Goal: Transaction & Acquisition: Purchase product/service

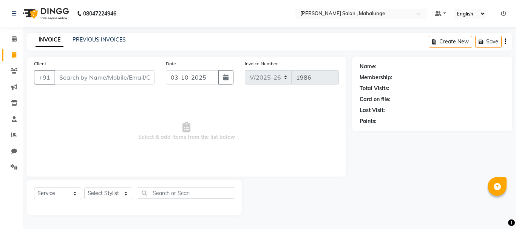
select select "7250"
select select "service"
click at [16, 39] on icon at bounding box center [14, 39] width 5 height 6
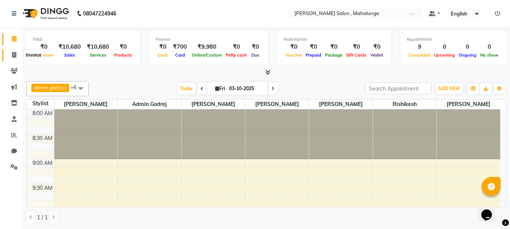
click at [12, 57] on icon at bounding box center [14, 55] width 4 height 6
select select "7250"
select select "service"
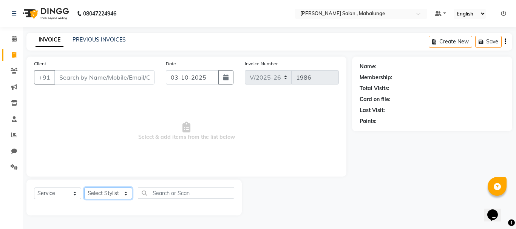
click at [107, 192] on select "Select Stylist admin godrej [PERSON_NAME] [PERSON_NAME] [PERSON_NAME] [PERSON_N…" at bounding box center [108, 194] width 48 height 12
select select "66814"
click at [84, 188] on select "Select Stylist admin godrej [PERSON_NAME] [PERSON_NAME] [PERSON_NAME] [PERSON_N…" at bounding box center [108, 194] width 48 height 12
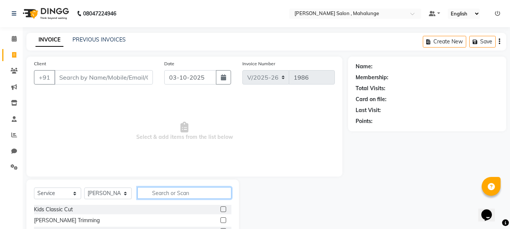
click at [179, 193] on input "text" at bounding box center [184, 193] width 94 height 12
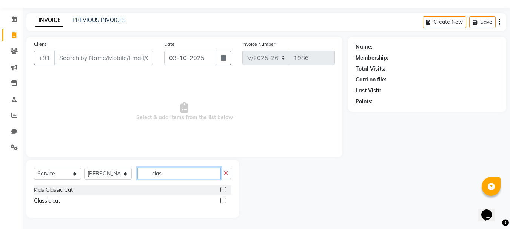
type input "clas"
click at [223, 200] on label at bounding box center [224, 201] width 6 height 6
click at [223, 200] on input "checkbox" at bounding box center [223, 201] width 5 height 5
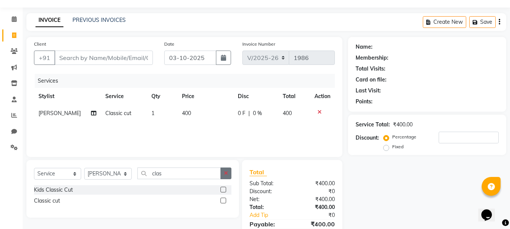
checkbox input "false"
click at [223, 173] on button "button" at bounding box center [226, 174] width 11 height 12
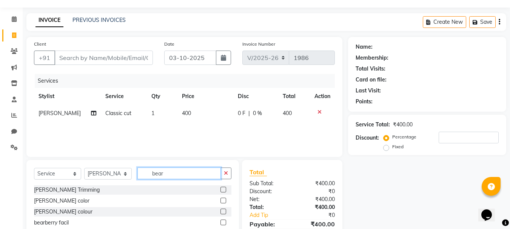
scroll to position [57, 0]
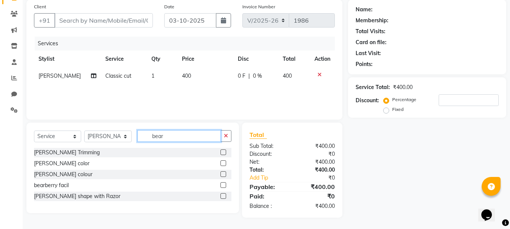
type input "bear"
click at [221, 195] on label at bounding box center [224, 196] width 6 height 6
click at [221, 195] on input "checkbox" at bounding box center [223, 196] width 5 height 5
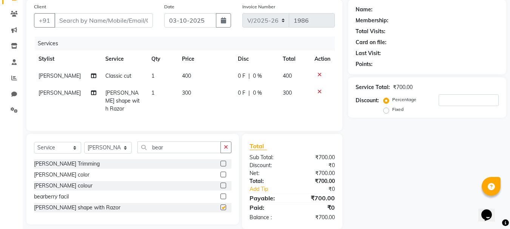
checkbox input "false"
click at [122, 20] on input "Client" at bounding box center [103, 20] width 99 height 14
type input "p"
type input "0"
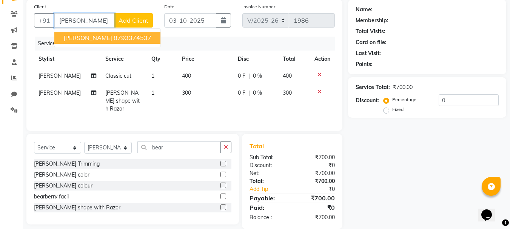
click at [127, 35] on ngb-highlight "8793374537" at bounding box center [133, 38] width 38 height 8
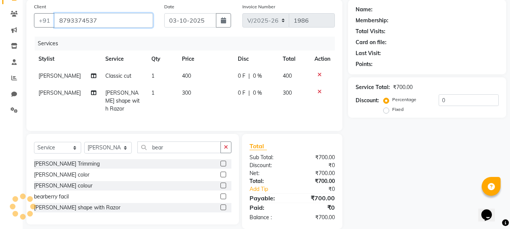
type input "8793374537"
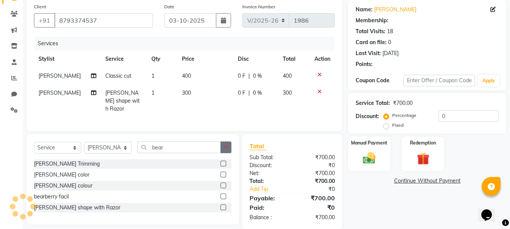
select select "1: Object"
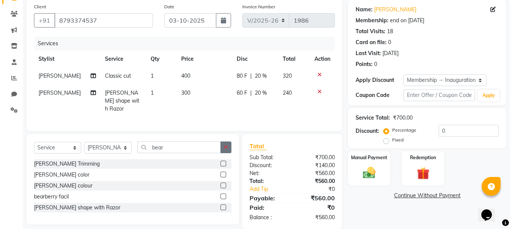
type input "20"
click at [224, 145] on icon "button" at bounding box center [226, 147] width 4 height 5
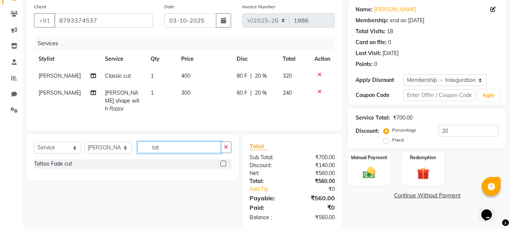
type input "tat"
click at [222, 161] on label at bounding box center [224, 164] width 6 height 6
click at [222, 162] on input "checkbox" at bounding box center [223, 164] width 5 height 5
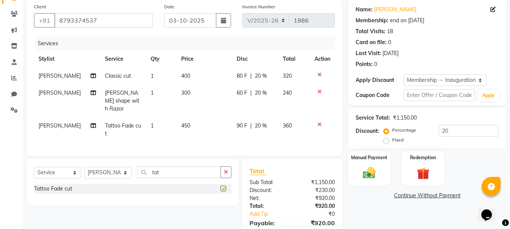
checkbox input "false"
click at [318, 74] on icon at bounding box center [320, 74] width 4 height 5
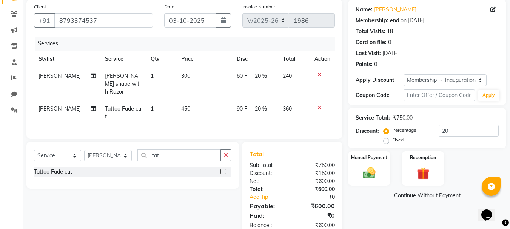
scroll to position [74, 0]
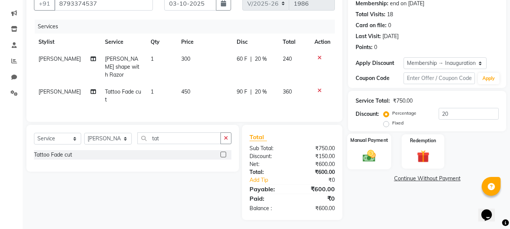
click at [374, 150] on img at bounding box center [369, 155] width 21 height 15
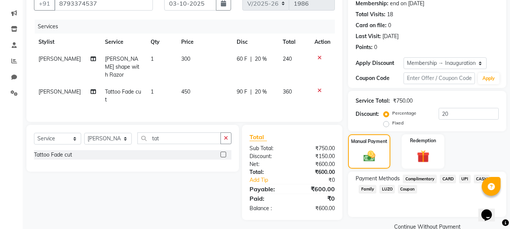
scroll to position [89, 0]
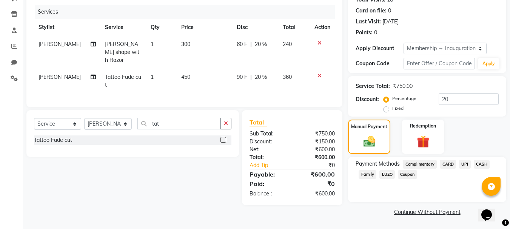
click at [467, 165] on span "UPI" at bounding box center [465, 164] width 12 height 9
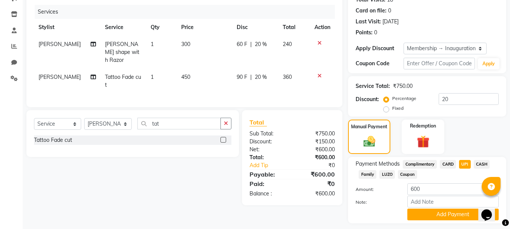
scroll to position [110, 0]
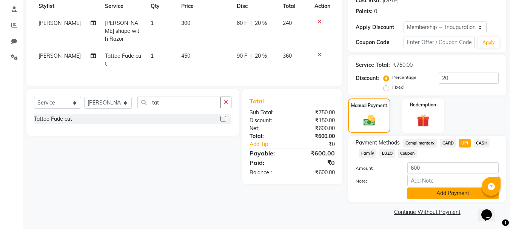
click at [468, 196] on button "Add Payment" at bounding box center [453, 194] width 91 height 12
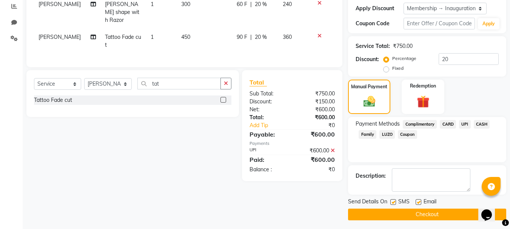
scroll to position [131, 0]
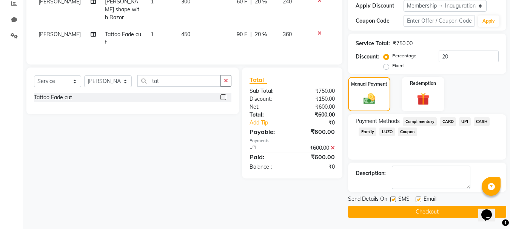
click at [422, 212] on button "Checkout" at bounding box center [427, 212] width 158 height 12
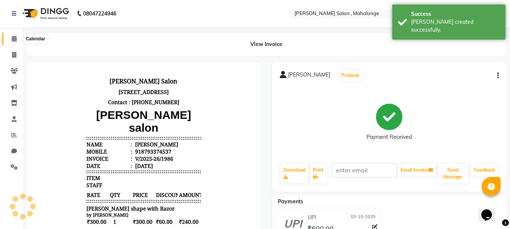
click at [15, 37] on icon at bounding box center [14, 39] width 5 height 6
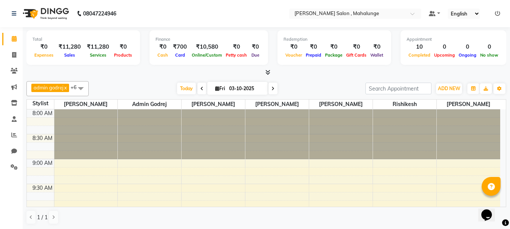
click at [266, 73] on icon at bounding box center [268, 72] width 5 height 6
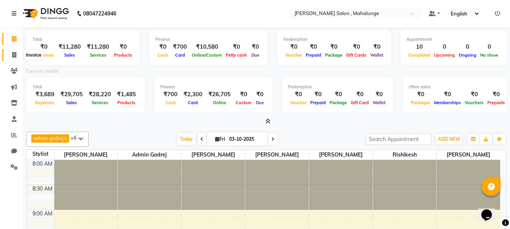
click at [14, 54] on icon at bounding box center [14, 55] width 4 height 6
select select "7250"
select select "service"
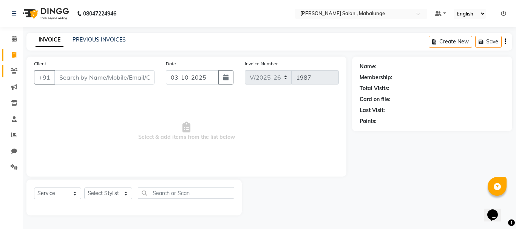
click at [14, 66] on link "Clients" at bounding box center [11, 71] width 18 height 12
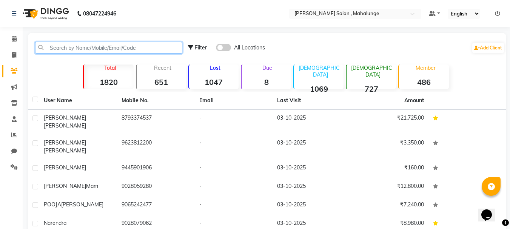
click at [96, 47] on input "text" at bounding box center [108, 48] width 147 height 12
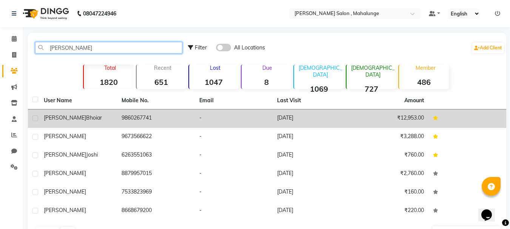
type input "[PERSON_NAME]"
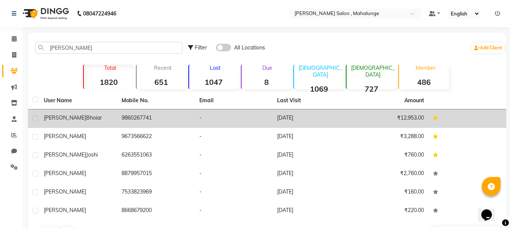
click at [186, 124] on td "9860267741" at bounding box center [156, 119] width 78 height 19
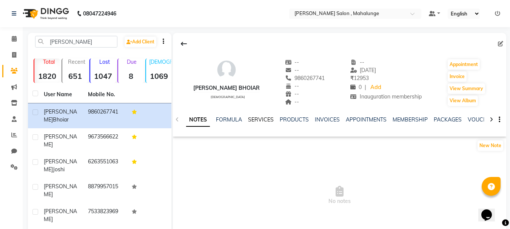
click at [265, 117] on link "SERVICES" at bounding box center [261, 119] width 26 height 7
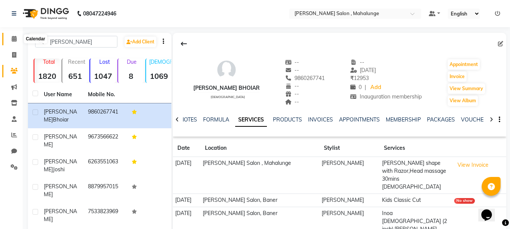
click at [17, 38] on span at bounding box center [14, 39] width 13 height 9
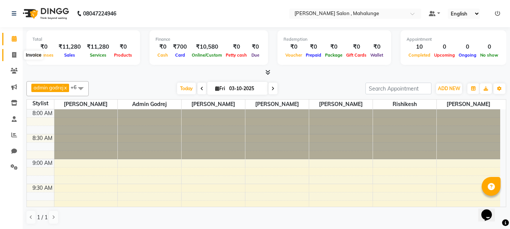
click at [16, 57] on icon at bounding box center [14, 55] width 4 height 6
select select "7250"
select select "service"
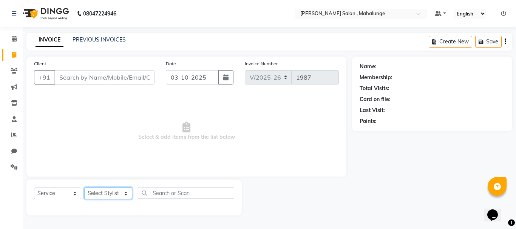
click at [102, 194] on select "Select Stylist admin godrej [PERSON_NAME] [PERSON_NAME] [PERSON_NAME] [PERSON_N…" at bounding box center [108, 194] width 48 height 12
select select "61806"
click at [84, 188] on select "Select Stylist admin godrej [PERSON_NAME] [PERSON_NAME] [PERSON_NAME] [PERSON_N…" at bounding box center [108, 194] width 48 height 12
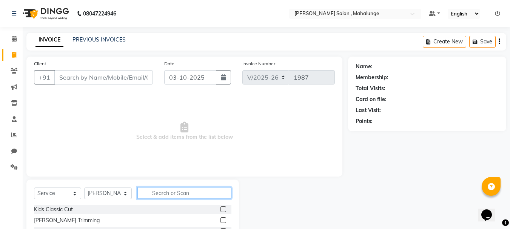
click at [176, 193] on input "text" at bounding box center [184, 193] width 94 height 12
type input "o"
type input "upp"
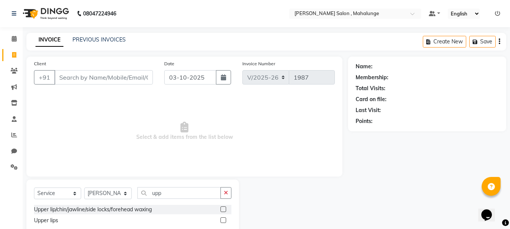
click at [222, 219] on label at bounding box center [224, 221] width 6 height 6
click at [222, 219] on input "checkbox" at bounding box center [223, 220] width 5 height 5
drag, startPoint x: 222, startPoint y: 219, endPoint x: 203, endPoint y: 205, distance: 23.5
click at [222, 219] on label at bounding box center [224, 221] width 6 height 6
click at [222, 219] on input "checkbox" at bounding box center [223, 220] width 5 height 5
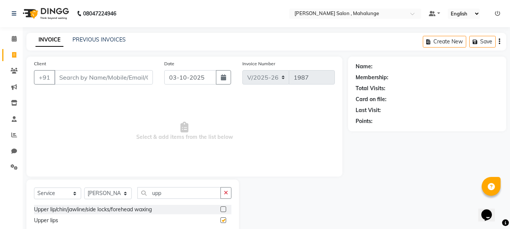
checkbox input "false"
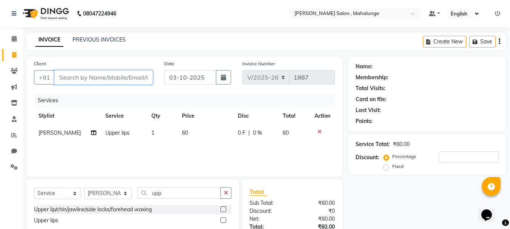
click at [115, 83] on input "Client" at bounding box center [103, 77] width 99 height 14
type input "p"
type input "0"
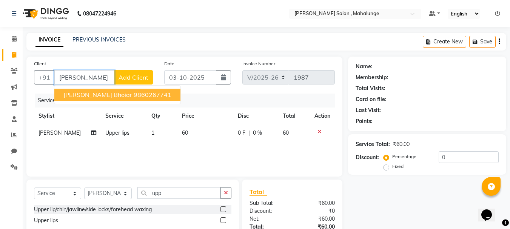
click at [100, 99] on button "[PERSON_NAME] bhoiar 9860267741" at bounding box center [117, 95] width 126 height 12
type input "9860267741"
click at [100, 99] on div "Services" at bounding box center [188, 101] width 306 height 14
select select "1: Object"
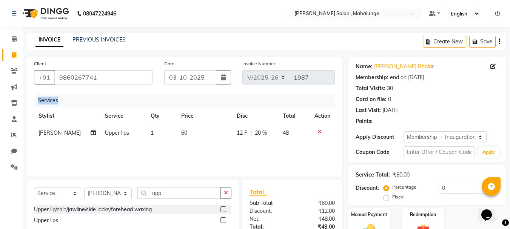
type input "20"
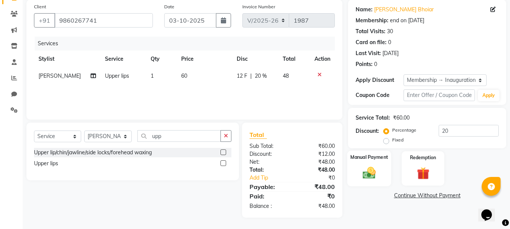
click at [380, 174] on div "Manual Payment" at bounding box center [369, 169] width 44 height 36
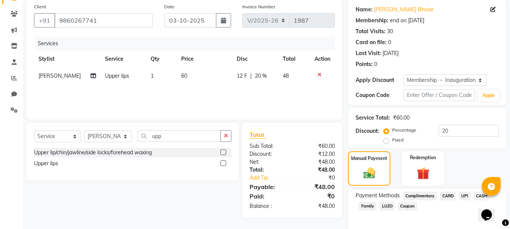
scroll to position [89, 0]
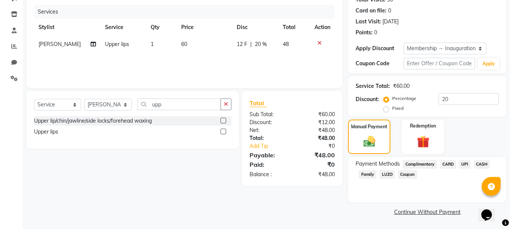
click at [465, 166] on span "UPI" at bounding box center [465, 164] width 12 height 9
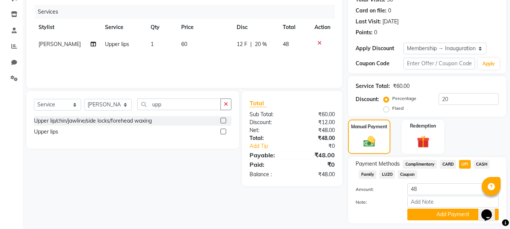
scroll to position [110, 0]
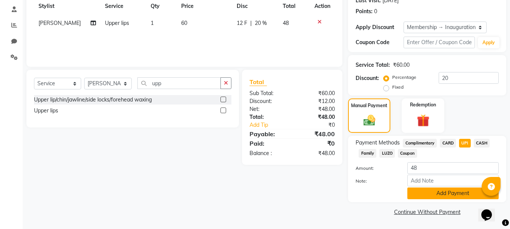
click at [451, 196] on button "Add Payment" at bounding box center [453, 194] width 91 height 12
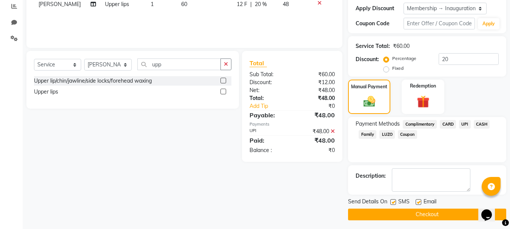
scroll to position [131, 0]
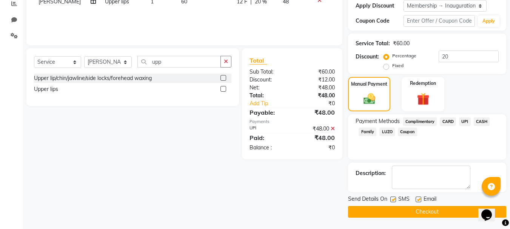
drag, startPoint x: 428, startPoint y: 211, endPoint x: 417, endPoint y: 203, distance: 13.6
click at [428, 210] on button "Checkout" at bounding box center [427, 212] width 158 height 12
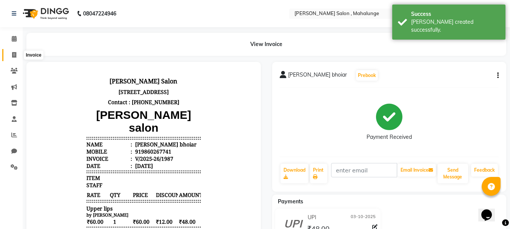
click at [11, 53] on span at bounding box center [14, 55] width 13 height 9
select select "7250"
select select "service"
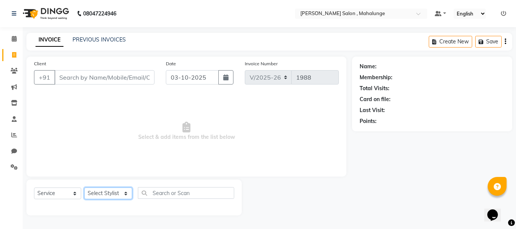
click at [103, 193] on select "Select Stylist admin godrej [PERSON_NAME] [PERSON_NAME] [PERSON_NAME] [PERSON_N…" at bounding box center [108, 194] width 48 height 12
select select "63865"
click at [84, 188] on select "Select Stylist admin godrej [PERSON_NAME] [PERSON_NAME] [PERSON_NAME] [PERSON_N…" at bounding box center [108, 194] width 48 height 12
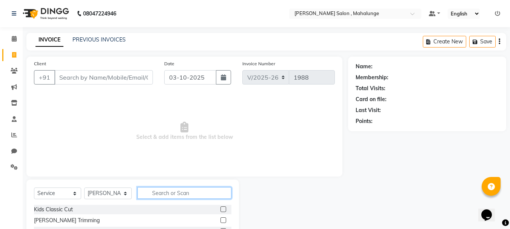
click at [170, 196] on input "text" at bounding box center [184, 193] width 94 height 12
type input "eye"
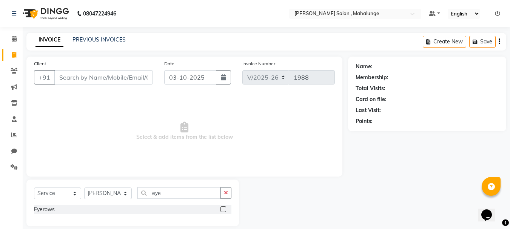
click at [220, 209] on div "Eyerows" at bounding box center [133, 209] width 198 height 9
click at [222, 209] on label at bounding box center [224, 210] width 6 height 6
click at [222, 209] on input "checkbox" at bounding box center [223, 209] width 5 height 5
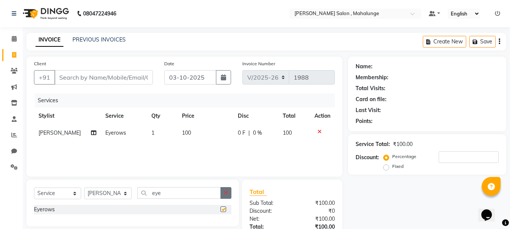
checkbox input "false"
click at [225, 198] on button "button" at bounding box center [226, 193] width 11 height 12
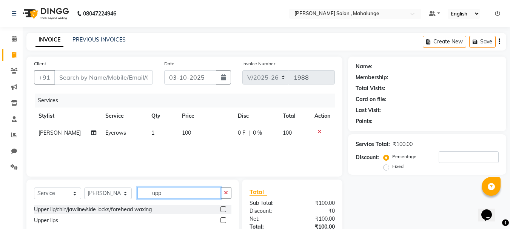
type input "upp"
drag, startPoint x: 222, startPoint y: 221, endPoint x: 219, endPoint y: 214, distance: 7.6
click at [221, 222] on label at bounding box center [224, 221] width 6 height 6
click at [221, 222] on input "checkbox" at bounding box center [223, 220] width 5 height 5
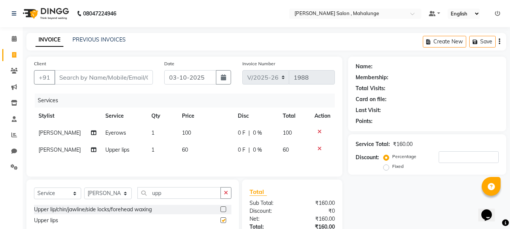
checkbox input "false"
click at [102, 79] on input "Client" at bounding box center [103, 77] width 99 height 14
type input "7"
type input "0"
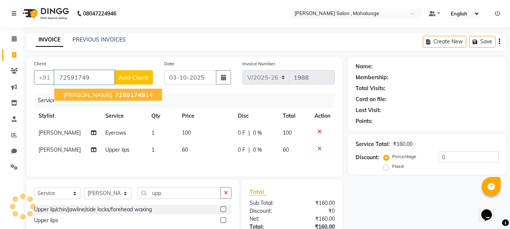
click at [115, 97] on span "72591749" at bounding box center [130, 95] width 30 height 8
type input "7259174914"
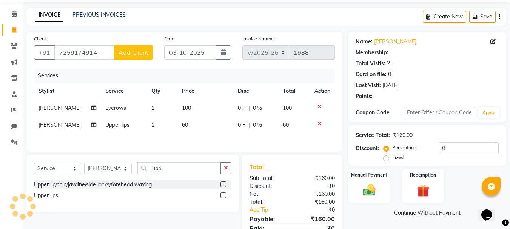
scroll to position [58, 0]
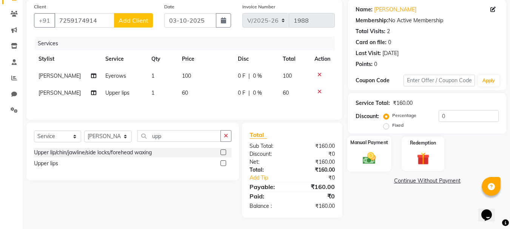
click at [367, 158] on img at bounding box center [369, 158] width 21 height 15
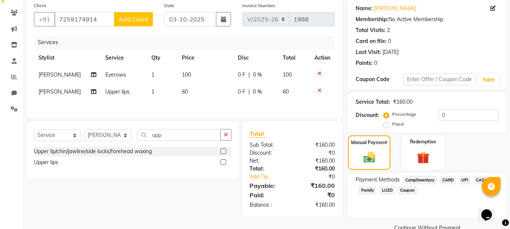
scroll to position [74, 0]
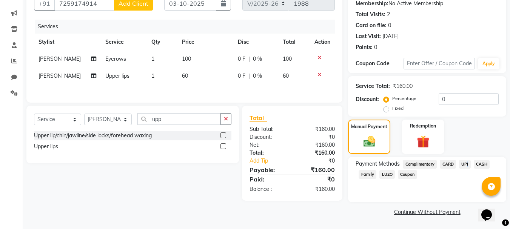
click at [467, 165] on span "UPI" at bounding box center [465, 164] width 12 height 9
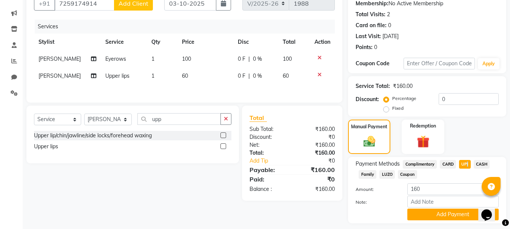
scroll to position [95, 0]
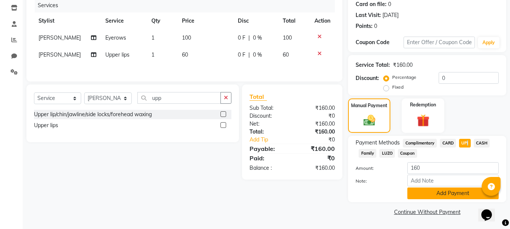
click at [468, 195] on button "Add Payment" at bounding box center [453, 194] width 91 height 12
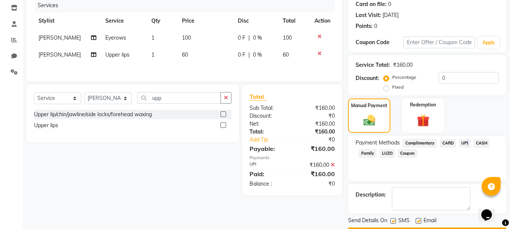
scroll to position [117, 0]
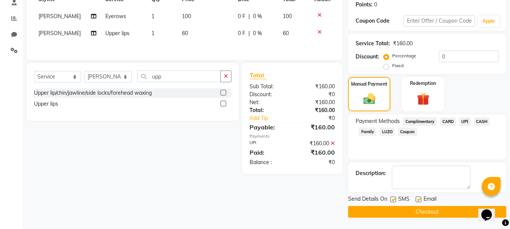
click at [432, 211] on button "Checkout" at bounding box center [427, 212] width 158 height 12
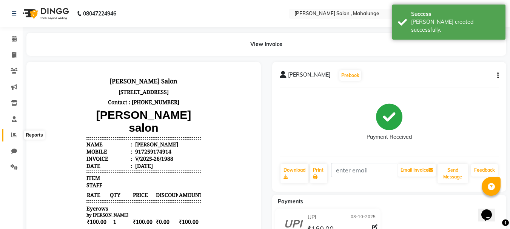
click at [14, 135] on icon at bounding box center [14, 135] width 6 height 6
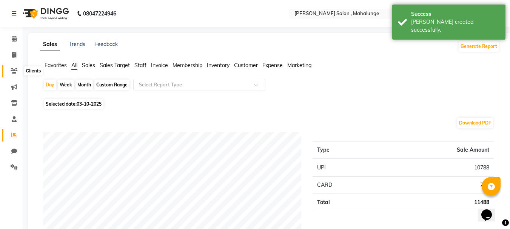
click at [14, 73] on icon at bounding box center [14, 71] width 7 height 6
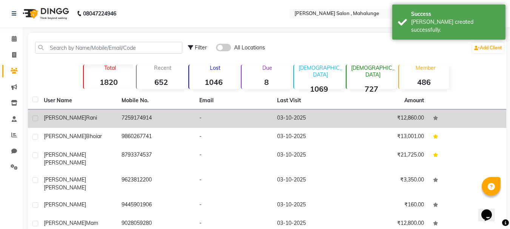
click at [117, 122] on td "7259174914" at bounding box center [156, 119] width 78 height 19
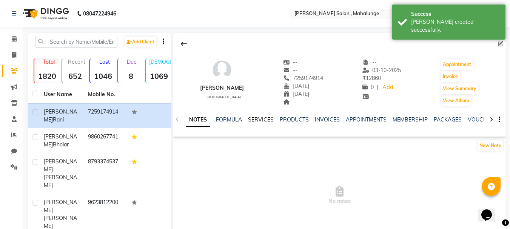
click at [268, 120] on link "SERVICES" at bounding box center [261, 119] width 26 height 7
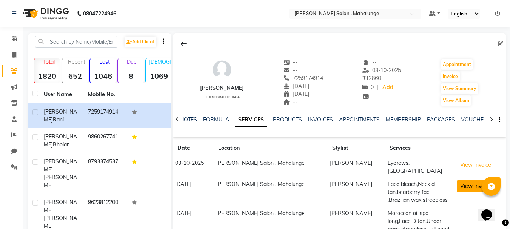
click at [458, 183] on button "View Invoice" at bounding box center [476, 187] width 38 height 12
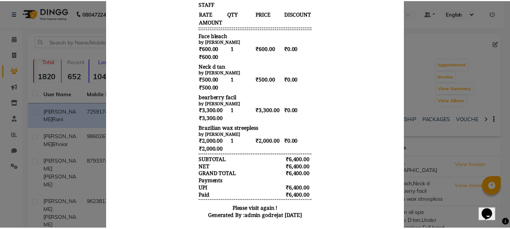
scroll to position [172, 0]
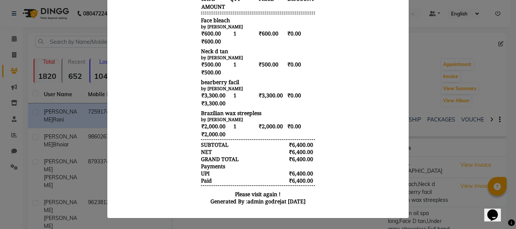
click at [411, 81] on ngb-modal-window "INVOICE View Invoice Close" at bounding box center [258, 114] width 516 height 229
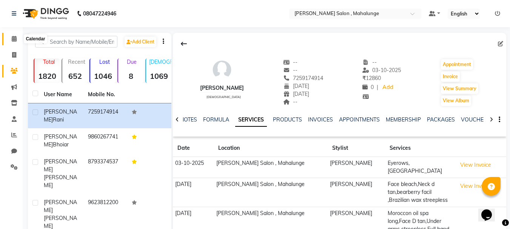
click at [11, 39] on span at bounding box center [14, 39] width 13 height 9
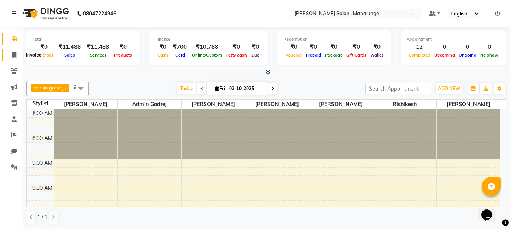
click at [12, 56] on icon at bounding box center [14, 55] width 4 height 6
select select "7250"
select select "service"
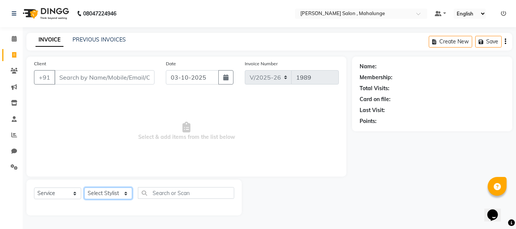
drag, startPoint x: 103, startPoint y: 196, endPoint x: 104, endPoint y: 188, distance: 8.1
click at [103, 196] on select "Select Stylist admin godrej [PERSON_NAME] [PERSON_NAME] [PERSON_NAME] [PERSON_N…" at bounding box center [108, 194] width 48 height 12
select select "61806"
click at [84, 188] on select "Select Stylist admin godrej [PERSON_NAME] [PERSON_NAME] [PERSON_NAME] [PERSON_N…" at bounding box center [108, 194] width 48 height 12
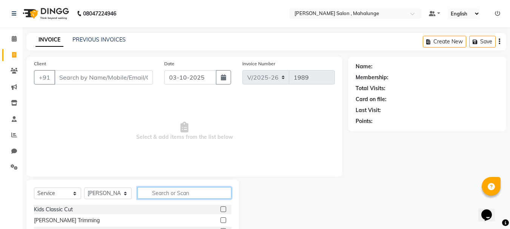
click at [194, 195] on input "text" at bounding box center [184, 193] width 94 height 12
type input "eye"
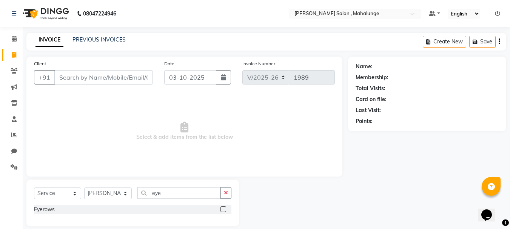
click at [223, 210] on label at bounding box center [224, 210] width 6 height 6
click at [223, 210] on input "checkbox" at bounding box center [223, 209] width 5 height 5
checkbox input "true"
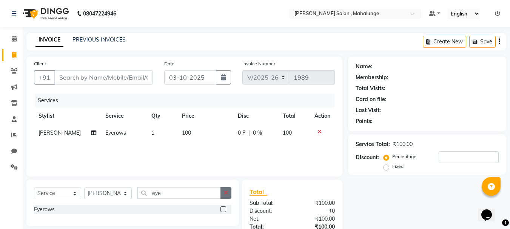
click at [226, 196] on button "button" at bounding box center [226, 193] width 11 height 12
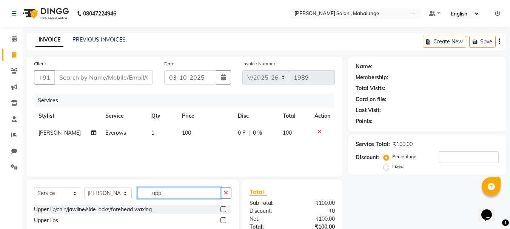
type input "upp"
click at [224, 221] on label at bounding box center [224, 221] width 6 height 6
click at [224, 221] on input "checkbox" at bounding box center [223, 220] width 5 height 5
checkbox input "true"
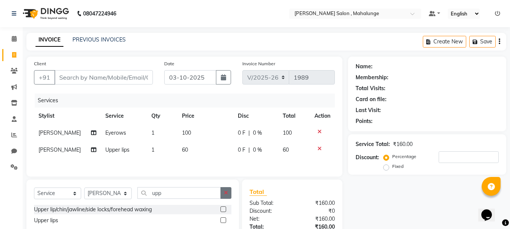
click at [226, 196] on icon "button" at bounding box center [226, 192] width 4 height 5
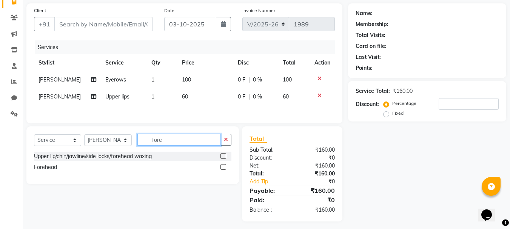
scroll to position [58, 0]
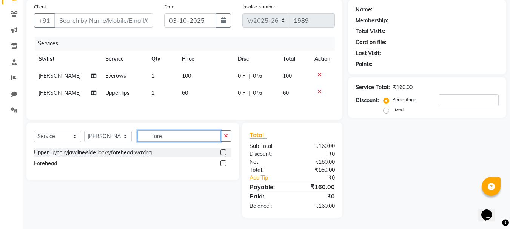
type input "fore"
click at [224, 164] on label at bounding box center [224, 164] width 6 height 6
click at [224, 164] on input "checkbox" at bounding box center [223, 163] width 5 height 5
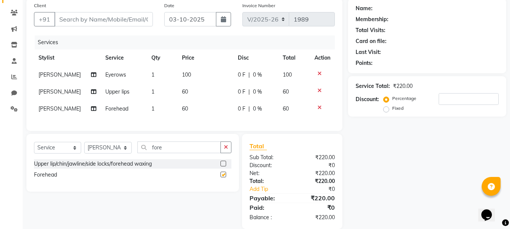
checkbox input "false"
click at [134, 19] on input "Client" at bounding box center [103, 19] width 99 height 14
type input "9"
type input "0"
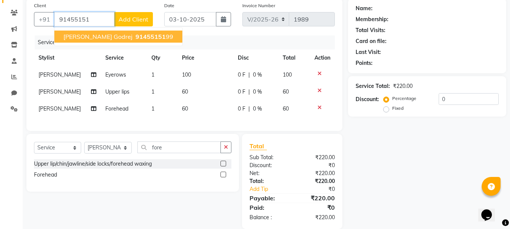
click at [136, 37] on span "91455151" at bounding box center [151, 37] width 30 height 8
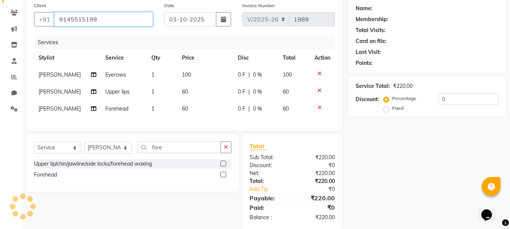
type input "9145515199"
select select "1: Object"
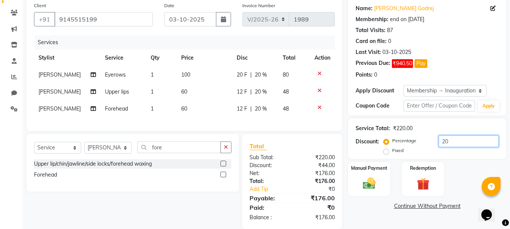
click at [463, 144] on input "20" at bounding box center [469, 142] width 60 height 12
type input "2"
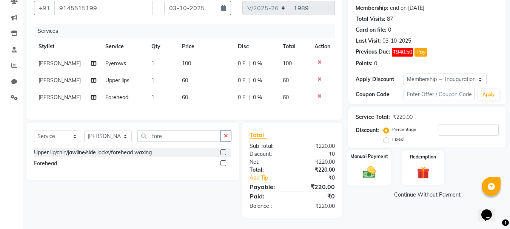
click at [381, 159] on div "Manual Payment" at bounding box center [369, 168] width 44 height 36
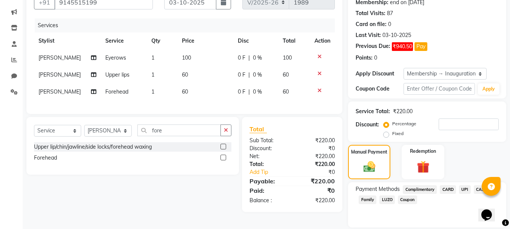
scroll to position [100, 0]
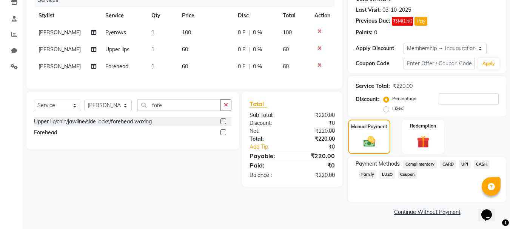
click at [460, 163] on span "UPI" at bounding box center [465, 164] width 12 height 9
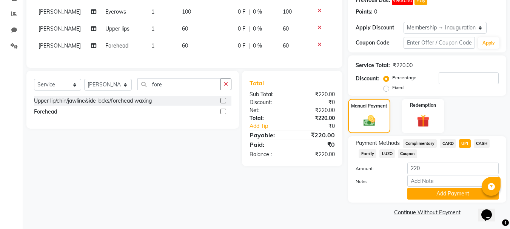
scroll to position [122, 0]
click at [440, 194] on button "Add Payment" at bounding box center [453, 194] width 91 height 12
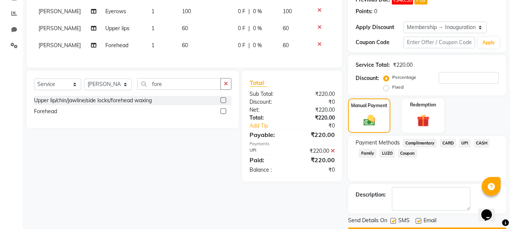
scroll to position [143, 0]
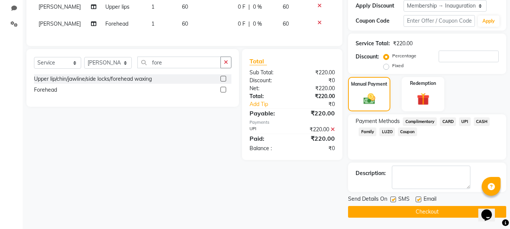
click at [399, 212] on button "Checkout" at bounding box center [427, 212] width 158 height 12
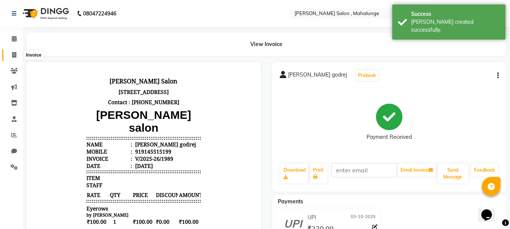
click at [13, 57] on icon at bounding box center [14, 55] width 4 height 6
select select "7250"
select select "service"
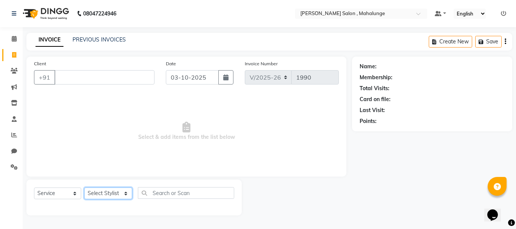
click at [116, 189] on select "Select Stylist admin godrej [PERSON_NAME] [PERSON_NAME] [PERSON_NAME] [PERSON_N…" at bounding box center [108, 194] width 48 height 12
select select "76518"
click at [84, 188] on select "Select Stylist admin godrej [PERSON_NAME] [PERSON_NAME] [PERSON_NAME] [PERSON_N…" at bounding box center [108, 194] width 48 height 12
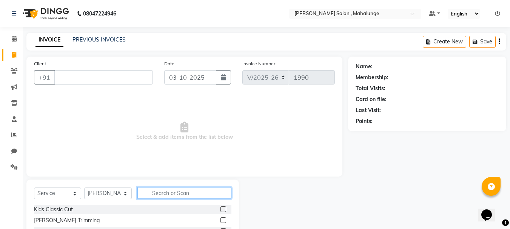
click at [162, 198] on input "text" at bounding box center [184, 193] width 94 height 12
type input "n"
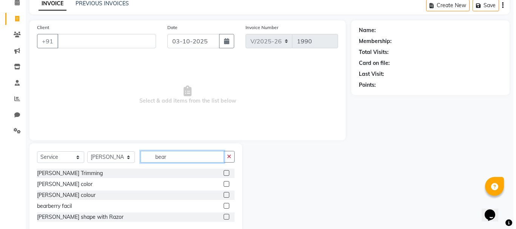
scroll to position [38, 0]
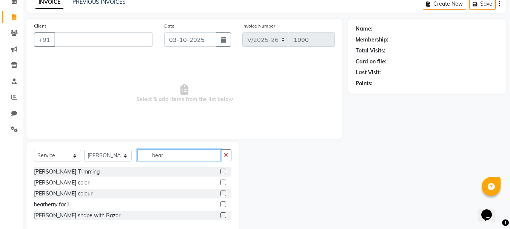
type input "bear"
click at [222, 216] on label at bounding box center [224, 216] width 6 height 6
click at [222, 216] on input "checkbox" at bounding box center [223, 215] width 5 height 5
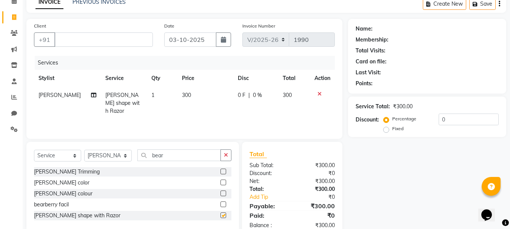
checkbox input "false"
click at [126, 38] on input "Client" at bounding box center [103, 39] width 99 height 14
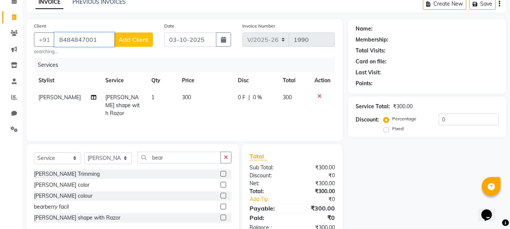
type input "8484847001"
click at [137, 41] on span "Add Client" at bounding box center [134, 40] width 30 height 8
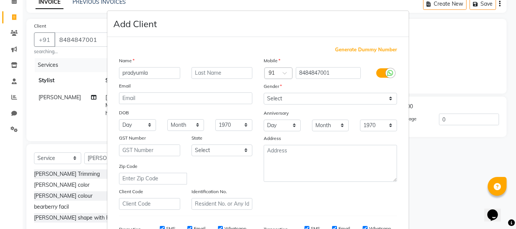
type input "pradyumla"
click at [320, 99] on select "Select [DEMOGRAPHIC_DATA] [DEMOGRAPHIC_DATA] Other Prefer Not To Say" at bounding box center [330, 99] width 133 height 12
select select "[DEMOGRAPHIC_DATA]"
click at [264, 93] on select "Select [DEMOGRAPHIC_DATA] [DEMOGRAPHIC_DATA] Other Prefer Not To Say" at bounding box center [330, 99] width 133 height 12
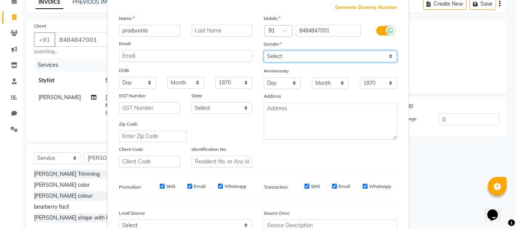
scroll to position [119, 0]
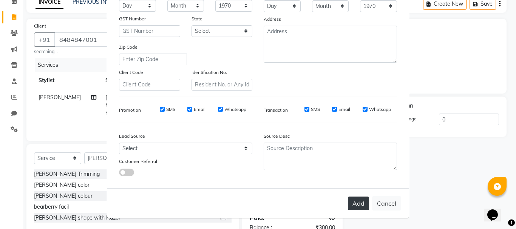
click at [354, 202] on button "Add" at bounding box center [358, 204] width 21 height 14
click at [358, 202] on button "Add" at bounding box center [358, 204] width 21 height 14
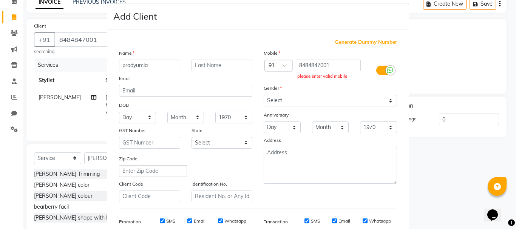
scroll to position [6, 0]
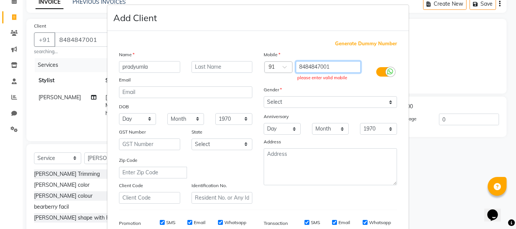
drag, startPoint x: 297, startPoint y: 66, endPoint x: 338, endPoint y: 66, distance: 40.4
click at [338, 66] on input "8484847001" at bounding box center [328, 67] width 65 height 12
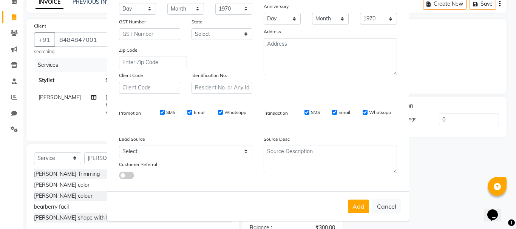
scroll to position [119, 0]
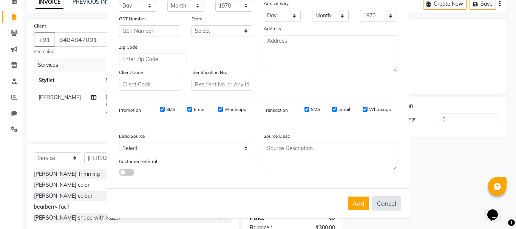
click at [385, 205] on button "Cancel" at bounding box center [386, 203] width 29 height 14
select select
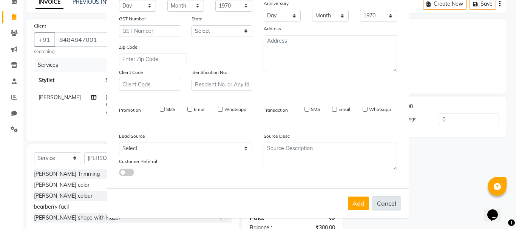
select select
checkbox input "false"
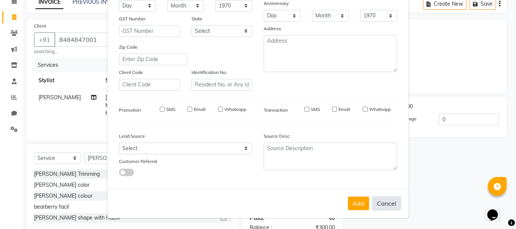
checkbox input "false"
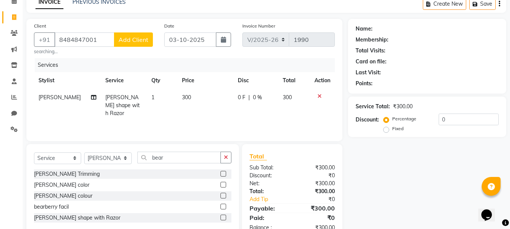
click at [126, 43] on button "Add Client" at bounding box center [133, 39] width 39 height 14
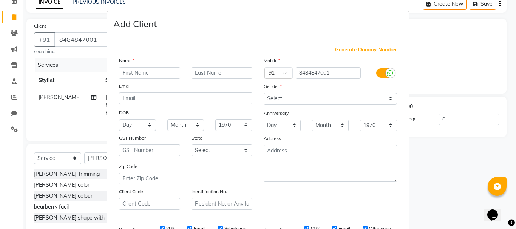
click at [14, 31] on ngb-modal-window "Add Client Generate Dummy Number Name Email DOB Day 01 02 03 04 05 06 07 08 09 …" at bounding box center [258, 114] width 516 height 229
click at [82, 38] on ngb-modal-window "Add Client Generate Dummy Number Name Email DOB Day 01 02 03 04 05 06 07 08 09 …" at bounding box center [258, 114] width 516 height 229
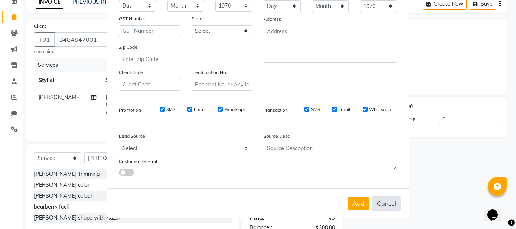
click at [379, 204] on button "Cancel" at bounding box center [386, 203] width 29 height 14
select select
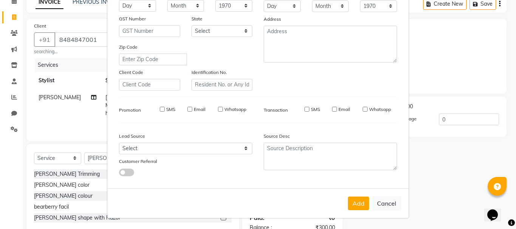
select select
checkbox input "false"
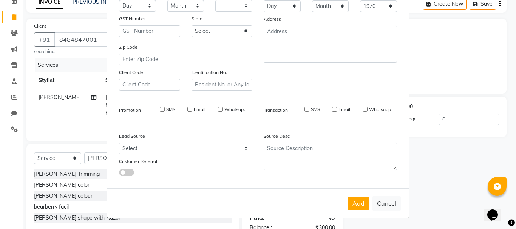
checkbox input "false"
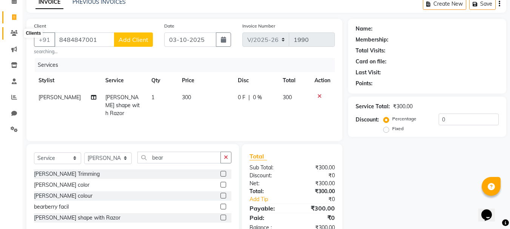
click at [10, 31] on span at bounding box center [14, 33] width 13 height 9
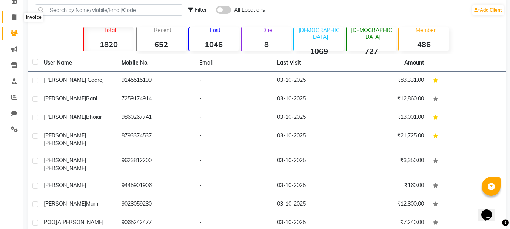
click at [15, 16] on icon at bounding box center [14, 17] width 4 height 6
select select "7250"
select select "service"
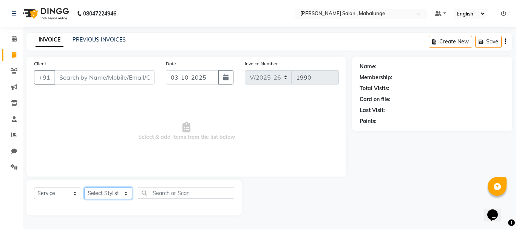
click at [111, 191] on select "Select Stylist admin godrej [PERSON_NAME] [PERSON_NAME] [PERSON_NAME] [PERSON_N…" at bounding box center [108, 194] width 48 height 12
select select "61806"
click at [84, 188] on select "Select Stylist admin godrej [PERSON_NAME] [PERSON_NAME] [PERSON_NAME] [PERSON_N…" at bounding box center [108, 194] width 48 height 12
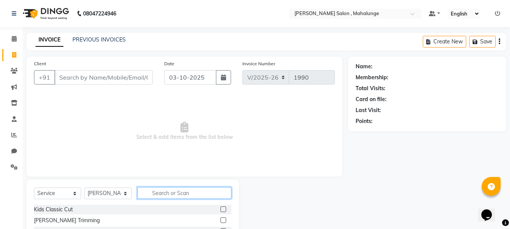
drag, startPoint x: 169, startPoint y: 191, endPoint x: 173, endPoint y: 188, distance: 4.7
click at [171, 190] on input "text" at bounding box center [184, 193] width 94 height 12
type input "lact"
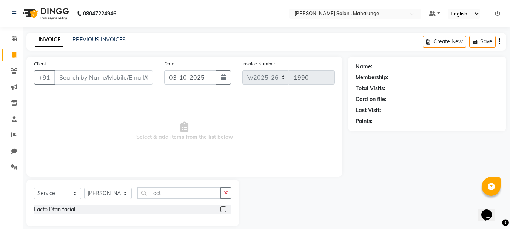
click at [224, 208] on label at bounding box center [224, 210] width 6 height 6
click at [224, 208] on input "checkbox" at bounding box center [223, 209] width 5 height 5
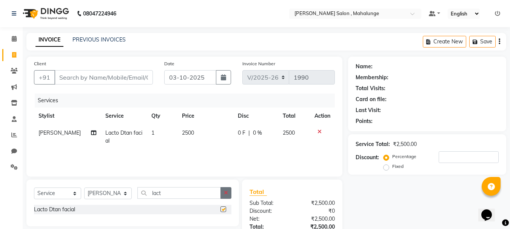
checkbox input "false"
click at [227, 194] on icon "button" at bounding box center [226, 192] width 4 height 5
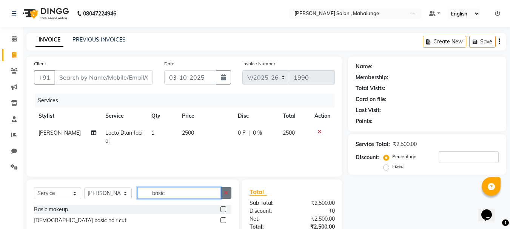
scroll to position [38, 0]
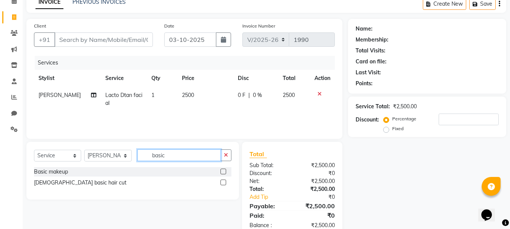
type input "basic"
click at [225, 182] on label at bounding box center [224, 183] width 6 height 6
click at [225, 182] on input "checkbox" at bounding box center [223, 183] width 5 height 5
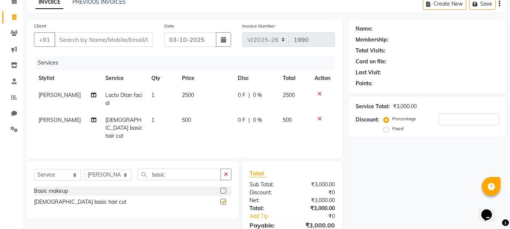
checkbox input "false"
click at [276, 100] on td "0 F | 0 %" at bounding box center [255, 99] width 45 height 25
select select "61806"
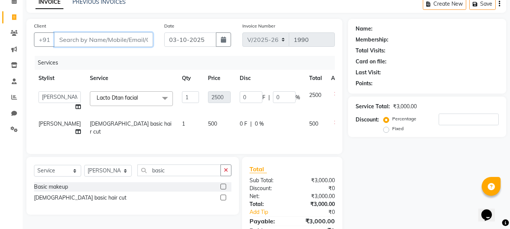
click at [129, 36] on input "Client" at bounding box center [103, 39] width 99 height 14
type input "9"
type input "0"
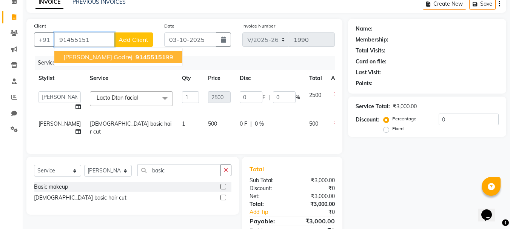
click at [128, 52] on button "[PERSON_NAME] godrej 91455151 99" at bounding box center [118, 57] width 128 height 12
type input "9145515199"
select select "1: Object"
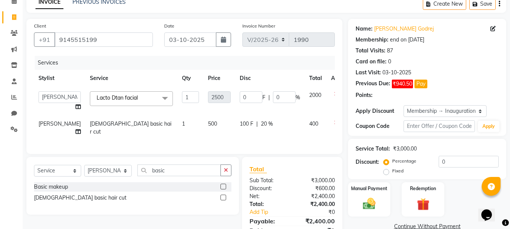
type input "500"
type input "20"
click at [463, 164] on input "20" at bounding box center [469, 162] width 60 height 12
type input "2"
type input "50"
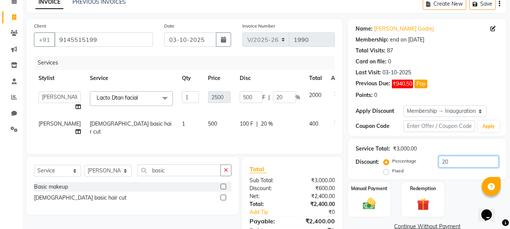
type input "2"
type input "0"
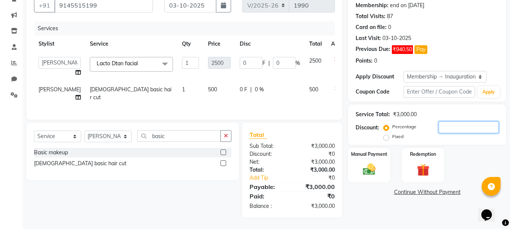
scroll to position [86, 0]
click at [273, 57] on input "0" at bounding box center [284, 63] width 23 height 12
type input "30"
click at [379, 208] on div "Name: [PERSON_NAME] Godrej Membership: end on [DATE] Total Visits: 87 Card on f…" at bounding box center [430, 101] width 164 height 233
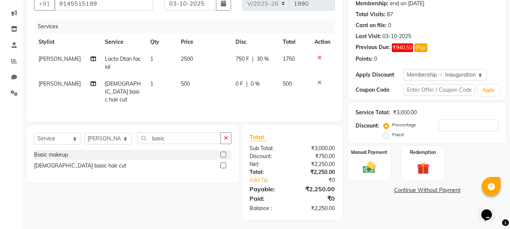
click at [263, 58] on span "30 %" at bounding box center [263, 59] width 12 height 8
select select "61806"
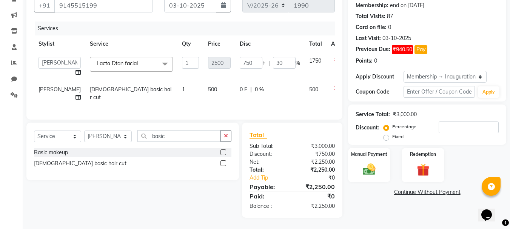
scroll to position [86, 0]
click at [273, 57] on input "30" at bounding box center [284, 63] width 23 height 12
type input "32"
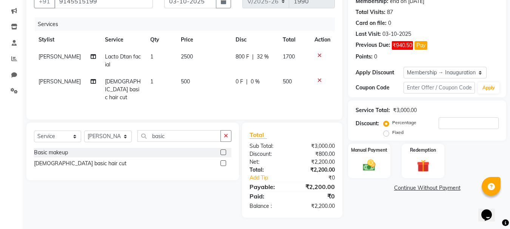
scroll to position [74, 0]
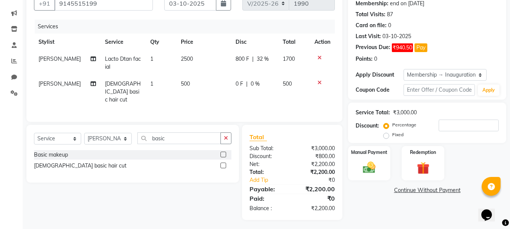
click at [383, 199] on div "Name: [PERSON_NAME] Godrej Membership: end on [DATE] Total Visits: 87 Card on f…" at bounding box center [430, 102] width 164 height 238
click at [377, 165] on img at bounding box center [369, 167] width 21 height 15
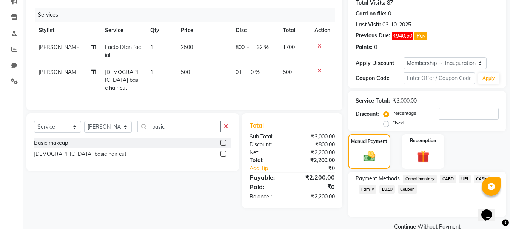
scroll to position [100, 0]
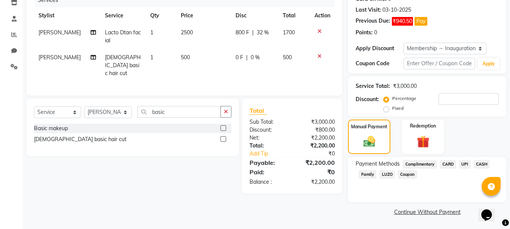
click at [484, 165] on span "CASH" at bounding box center [482, 164] width 16 height 9
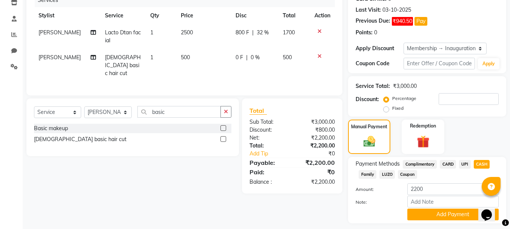
scroll to position [122, 0]
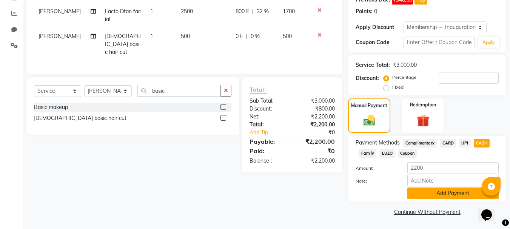
click at [454, 196] on button "Add Payment" at bounding box center [453, 194] width 91 height 12
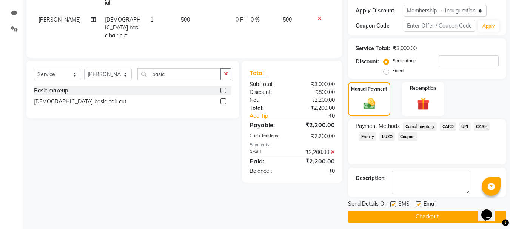
scroll to position [143, 0]
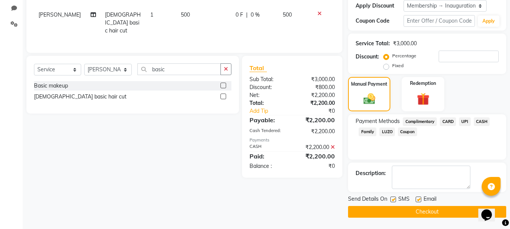
click at [415, 213] on button "Checkout" at bounding box center [427, 212] width 158 height 12
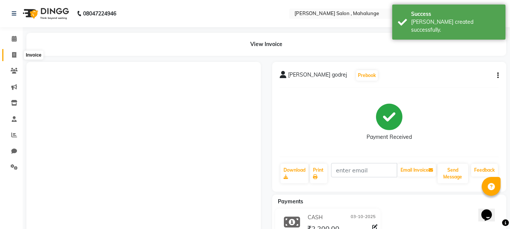
click at [13, 57] on icon at bounding box center [14, 55] width 4 height 6
select select "7250"
select select "service"
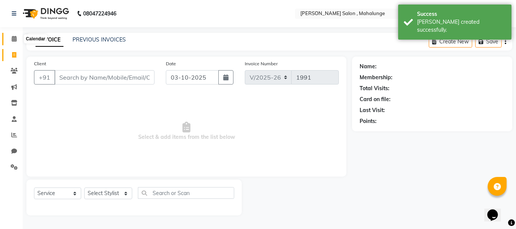
click at [13, 37] on icon at bounding box center [14, 39] width 5 height 6
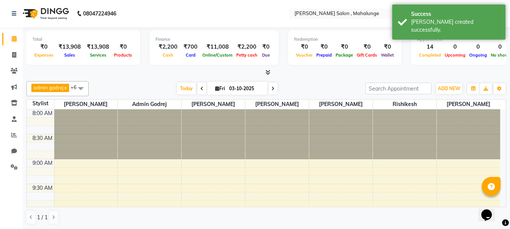
click at [273, 60] on div "Finance ₹2,200 Cash ₹700 Card ₹11,008 Online/Custom ₹2,200 [PERSON_NAME] cash ₹…" at bounding box center [214, 47] width 129 height 35
click at [269, 69] on icon at bounding box center [268, 72] width 5 height 6
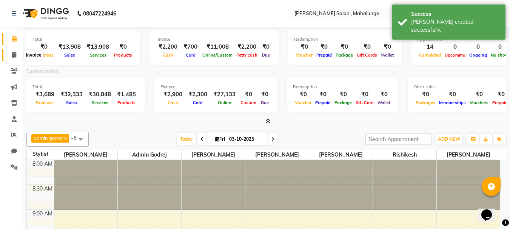
click at [14, 55] on icon at bounding box center [14, 55] width 4 height 6
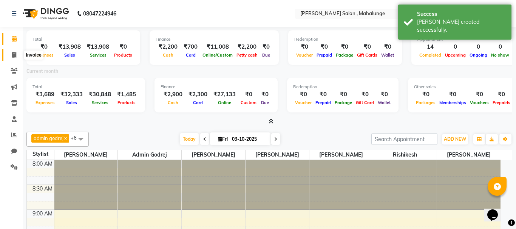
select select "7250"
select select "service"
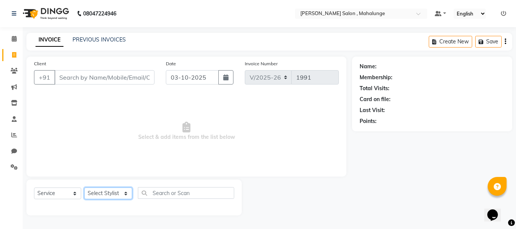
click at [98, 194] on select "Select Stylist admin godrej [PERSON_NAME] [PERSON_NAME] [PERSON_NAME] [PERSON_N…" at bounding box center [108, 194] width 48 height 12
select select "61806"
click at [84, 188] on select "Select Stylist admin godrej [PERSON_NAME] [PERSON_NAME] [PERSON_NAME] [PERSON_N…" at bounding box center [108, 194] width 48 height 12
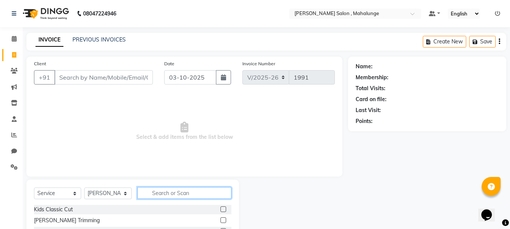
click at [165, 188] on input "text" at bounding box center [184, 193] width 94 height 12
type input "eye"
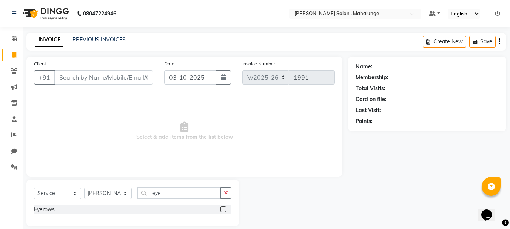
click at [225, 209] on label at bounding box center [224, 210] width 6 height 6
click at [225, 209] on input "checkbox" at bounding box center [223, 209] width 5 height 5
checkbox input "true"
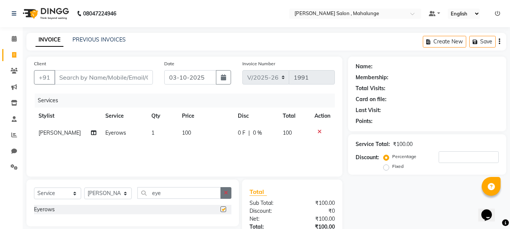
click at [222, 193] on button "button" at bounding box center [226, 193] width 11 height 12
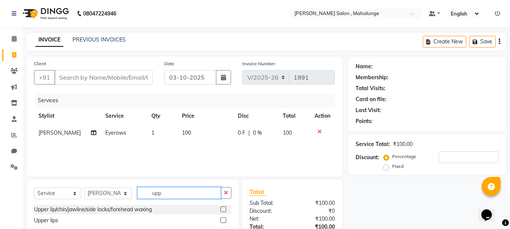
type input "upp"
click at [222, 220] on label at bounding box center [224, 221] width 6 height 6
click at [222, 220] on input "checkbox" at bounding box center [223, 220] width 5 height 5
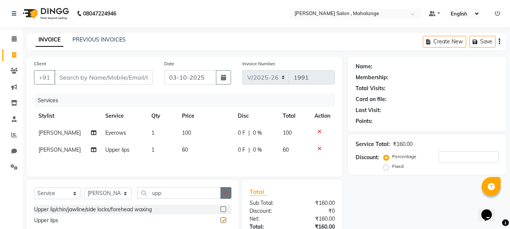
checkbox input "false"
click at [227, 198] on button "button" at bounding box center [226, 193] width 11 height 12
type input "fore"
click at [224, 222] on label at bounding box center [224, 221] width 6 height 6
click at [224, 222] on input "checkbox" at bounding box center [223, 220] width 5 height 5
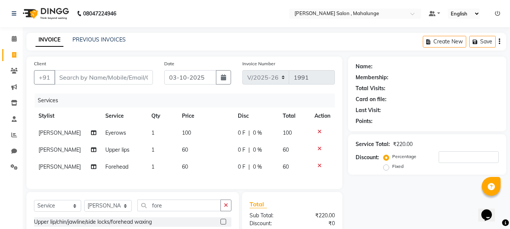
checkbox input "false"
click at [127, 79] on input "Client" at bounding box center [103, 77] width 99 height 14
type input "8"
type input "0"
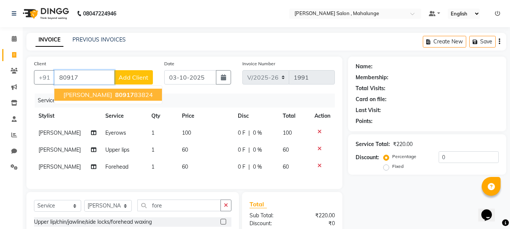
drag, startPoint x: 120, startPoint y: 90, endPoint x: 123, endPoint y: 94, distance: 4.9
click at [121, 91] on button "[PERSON_NAME] 80917 83824" at bounding box center [108, 95] width 108 height 12
type input "8091783824"
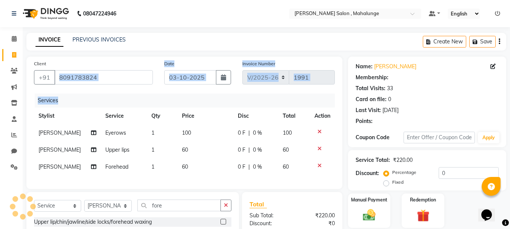
click at [123, 94] on div "Client [PHONE_NUMBER] Date [DATE] Invoice Number V/2025 V/[PHONE_NUMBER] Servic…" at bounding box center [184, 123] width 316 height 133
select select "1: Object"
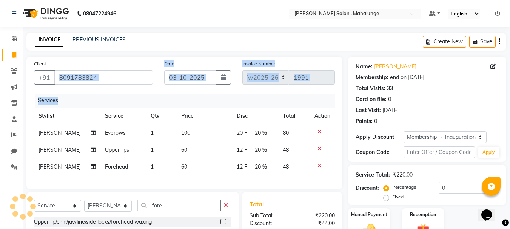
type input "20"
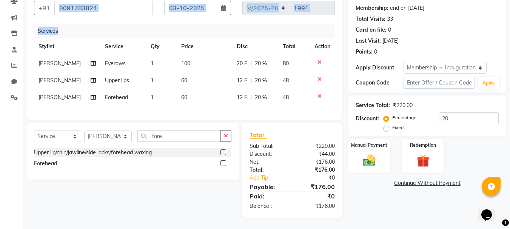
scroll to position [75, 0]
click at [360, 153] on img at bounding box center [369, 160] width 21 height 15
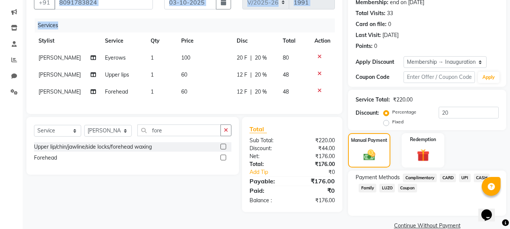
scroll to position [89, 0]
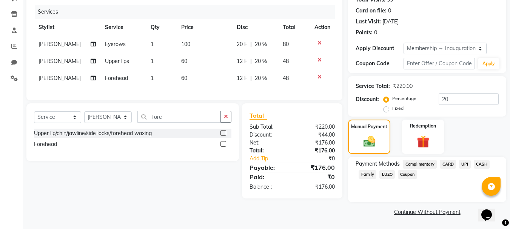
click at [466, 165] on span "UPI" at bounding box center [465, 164] width 12 height 9
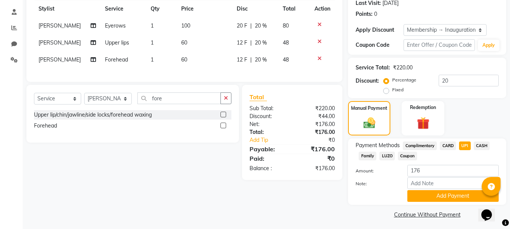
scroll to position [110, 0]
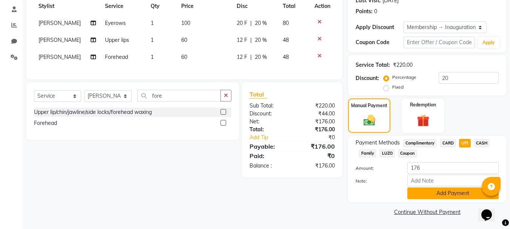
click at [462, 192] on button "Add Payment" at bounding box center [453, 194] width 91 height 12
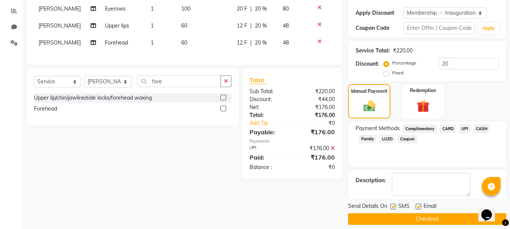
scroll to position [131, 0]
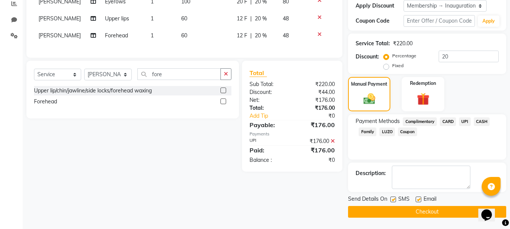
drag, startPoint x: 440, startPoint y: 217, endPoint x: 266, endPoint y: 176, distance: 179.0
click at [440, 217] on button "Checkout" at bounding box center [427, 212] width 158 height 12
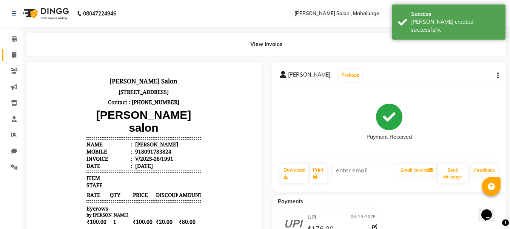
click at [17, 57] on span at bounding box center [14, 55] width 13 height 9
select select "7250"
select select "service"
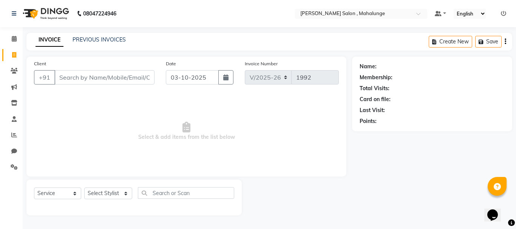
click at [74, 80] on input "Client" at bounding box center [104, 77] width 100 height 14
click at [105, 190] on select "Select Stylist admin godrej [PERSON_NAME] [PERSON_NAME] [PERSON_NAME] [PERSON_N…" at bounding box center [108, 194] width 48 height 12
select select "66814"
click at [84, 188] on select "Select Stylist admin godrej [PERSON_NAME] [PERSON_NAME] [PERSON_NAME] [PERSON_N…" at bounding box center [108, 194] width 48 height 12
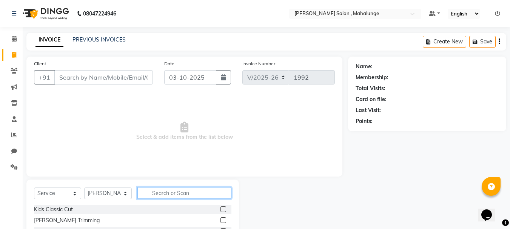
click at [162, 193] on input "text" at bounding box center [184, 193] width 94 height 12
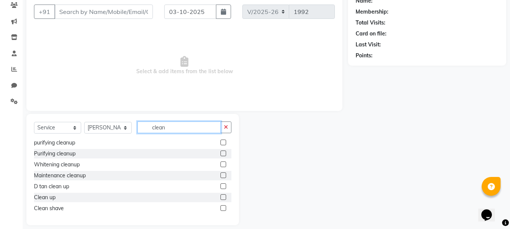
scroll to position [73, 0]
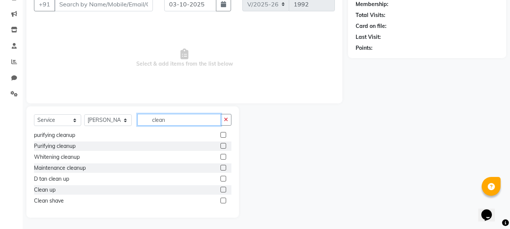
type input "clean"
click at [221, 200] on label at bounding box center [224, 201] width 6 height 6
click at [221, 200] on input "checkbox" at bounding box center [223, 201] width 5 height 5
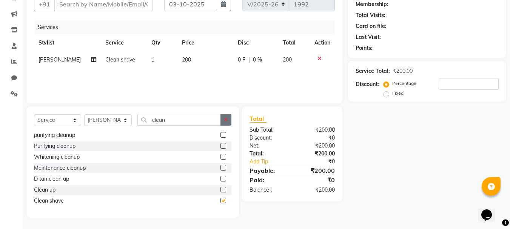
checkbox input "false"
click at [224, 119] on icon "button" at bounding box center [226, 119] width 4 height 5
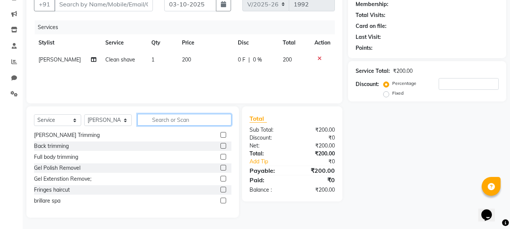
scroll to position [0, 0]
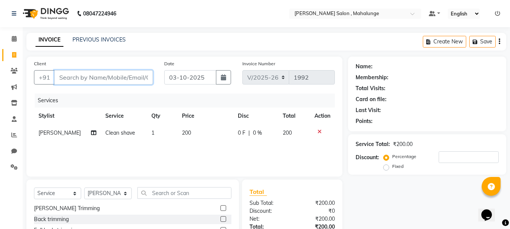
click at [127, 78] on input "Client" at bounding box center [103, 77] width 99 height 14
type input "m"
type input "0"
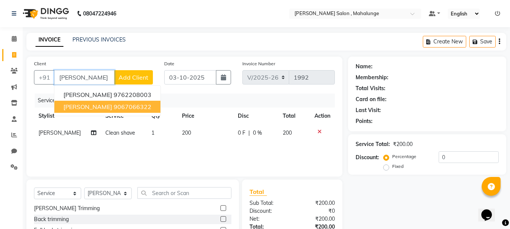
click at [144, 107] on ngb-highlight "9067066322" at bounding box center [133, 107] width 38 height 8
type input "9067066322"
select select "1: Object"
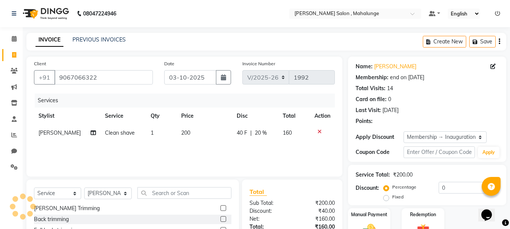
type input "20"
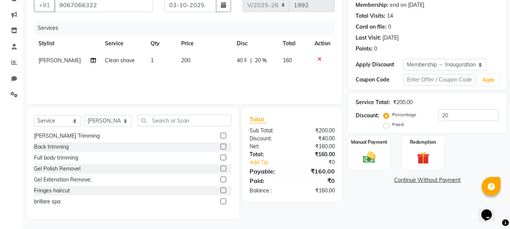
scroll to position [73, 0]
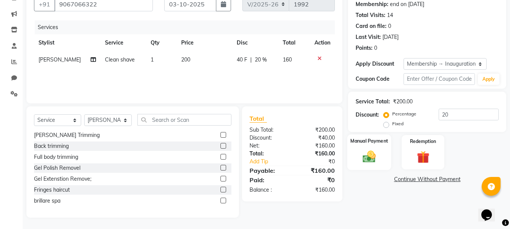
click at [375, 154] on img at bounding box center [369, 156] width 21 height 15
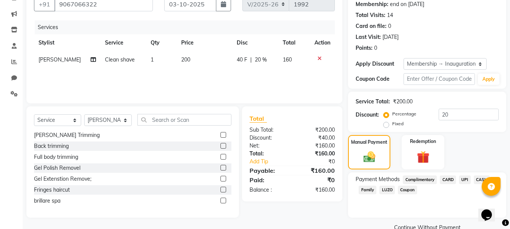
click at [463, 181] on span "UPI" at bounding box center [465, 180] width 12 height 9
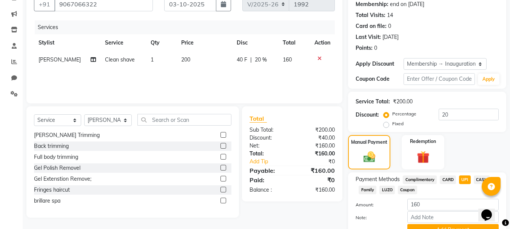
scroll to position [110, 0]
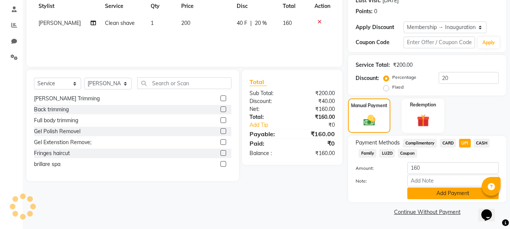
click at [448, 190] on button "Add Payment" at bounding box center [453, 194] width 91 height 12
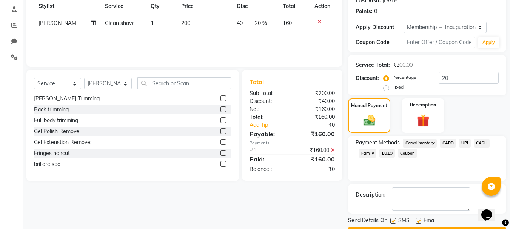
scroll to position [131, 0]
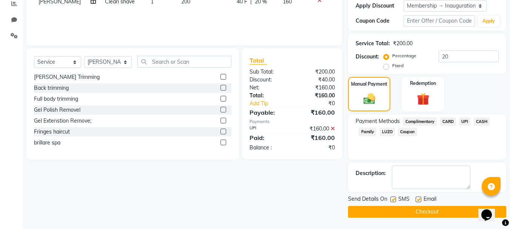
click at [378, 209] on button "Checkout" at bounding box center [427, 212] width 158 height 12
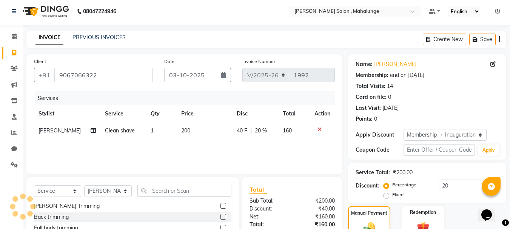
scroll to position [0, 0]
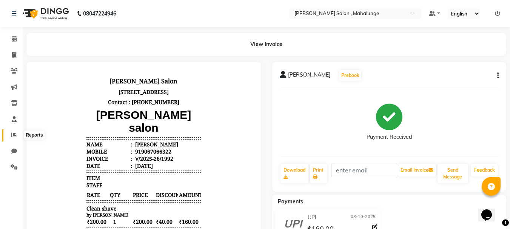
click at [14, 133] on icon at bounding box center [14, 135] width 6 height 6
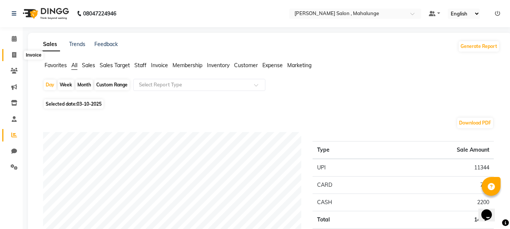
click at [15, 54] on icon at bounding box center [14, 55] width 4 height 6
select select "service"
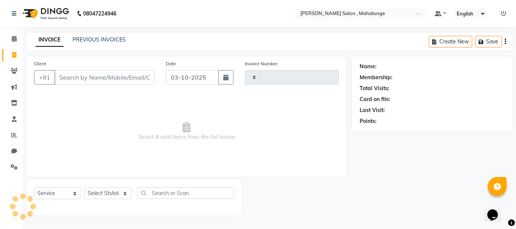
type input "1993"
select select "7250"
click at [17, 139] on span at bounding box center [14, 135] width 13 height 9
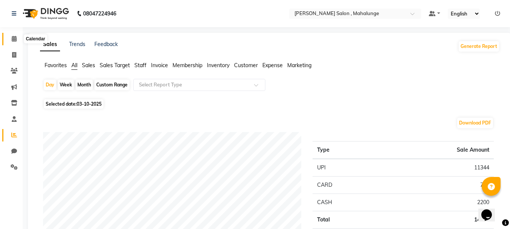
click at [13, 37] on icon at bounding box center [14, 39] width 5 height 6
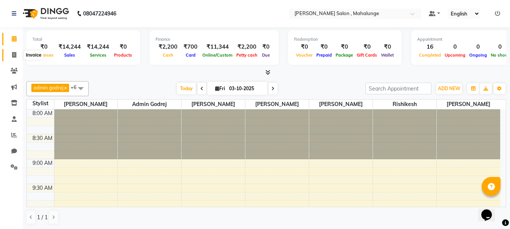
click at [16, 52] on icon at bounding box center [14, 55] width 4 height 6
select select "7250"
select select "service"
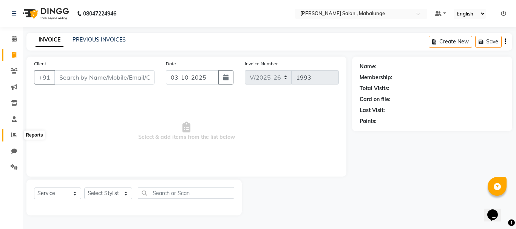
click at [14, 138] on span at bounding box center [14, 135] width 13 height 9
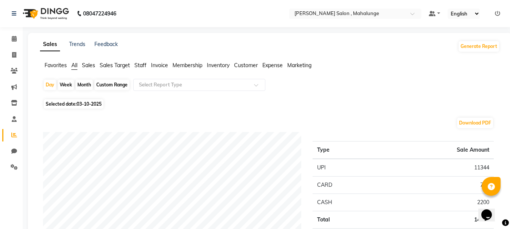
click at [82, 82] on div "Month" at bounding box center [84, 85] width 17 height 11
select select "10"
select select "2025"
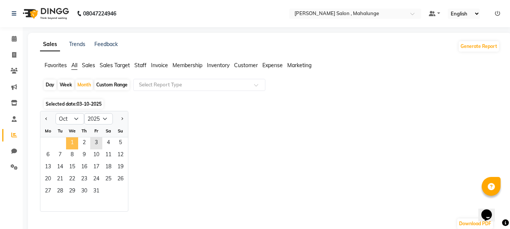
click at [73, 137] on span "1" at bounding box center [72, 143] width 12 height 12
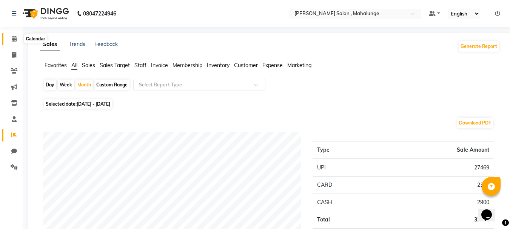
click at [11, 37] on span at bounding box center [14, 39] width 13 height 9
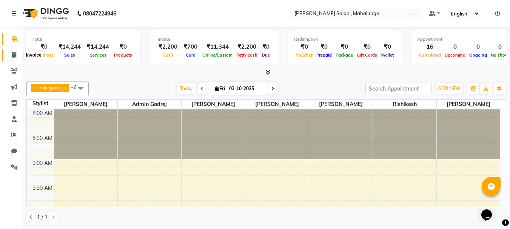
click at [14, 51] on span at bounding box center [14, 55] width 13 height 9
select select "service"
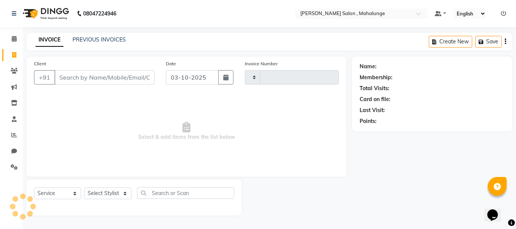
type input "1993"
select select "7250"
click at [111, 191] on select "Select Stylist" at bounding box center [107, 194] width 47 height 12
select select "61806"
click at [84, 188] on select "Select Stylist admin godrej [PERSON_NAME] [PERSON_NAME] [PERSON_NAME] [PERSON_N…" at bounding box center [108, 194] width 48 height 12
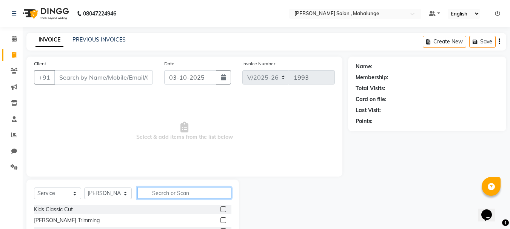
click at [183, 188] on input "text" at bounding box center [184, 193] width 94 height 12
type input "eye"
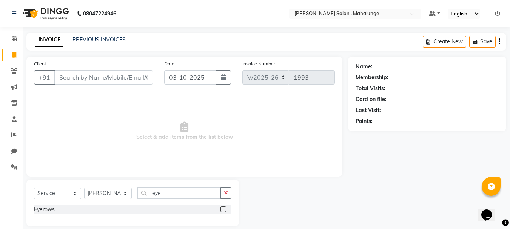
click at [224, 207] on label at bounding box center [224, 210] width 6 height 6
click at [224, 207] on input "checkbox" at bounding box center [223, 209] width 5 height 5
checkbox input "true"
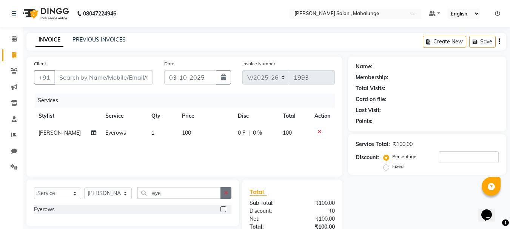
click at [224, 195] on button "button" at bounding box center [226, 193] width 11 height 12
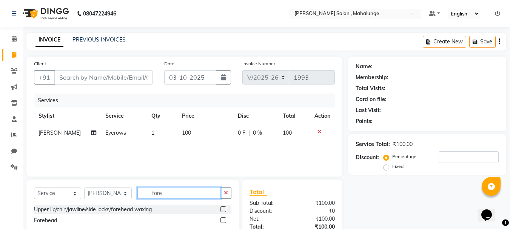
type input "fore"
click at [224, 219] on label at bounding box center [224, 221] width 6 height 6
click at [224, 219] on input "checkbox" at bounding box center [223, 220] width 5 height 5
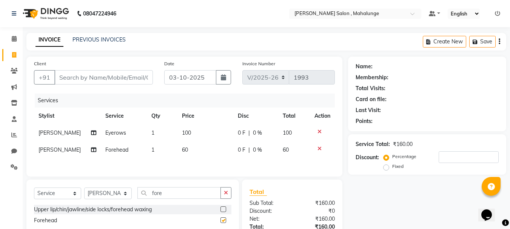
checkbox input "false"
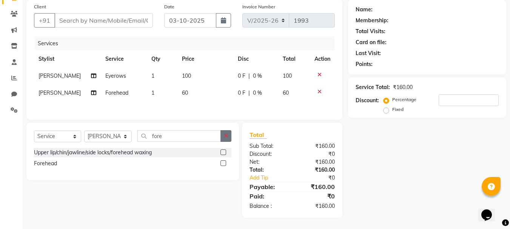
click at [228, 136] on icon "button" at bounding box center [226, 135] width 4 height 5
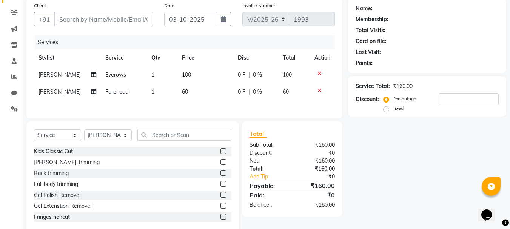
click at [74, 153] on div "Kids Classic Cut" at bounding box center [133, 151] width 198 height 9
click at [221, 153] on label at bounding box center [224, 151] width 6 height 6
click at [221, 153] on input "checkbox" at bounding box center [223, 151] width 5 height 5
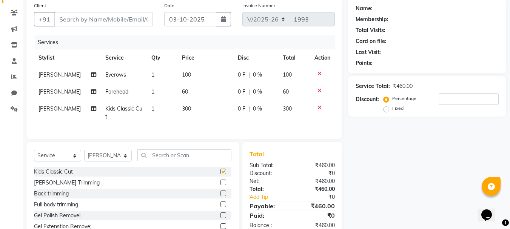
checkbox input "false"
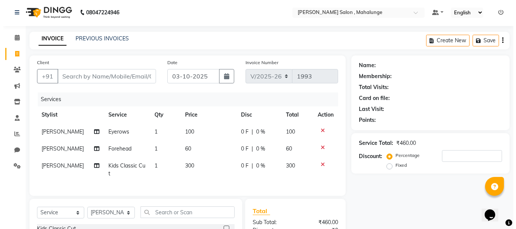
scroll to position [0, 0]
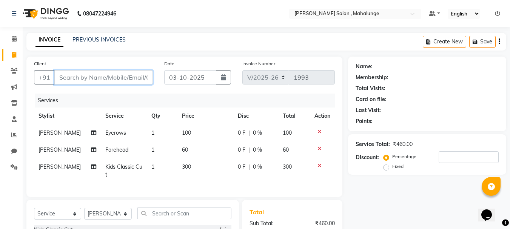
click at [80, 80] on input "Client" at bounding box center [103, 77] width 99 height 14
type input "8"
type input "0"
type input "8095570826"
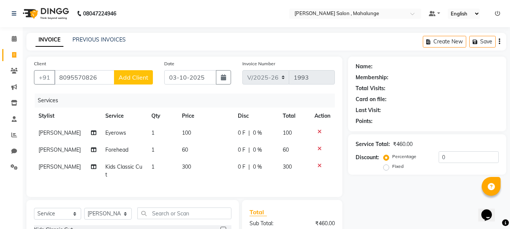
click at [128, 83] on div "Client [PHONE_NUMBER] Add Client" at bounding box center [93, 75] width 130 height 31
click at [131, 80] on span "Add Client" at bounding box center [134, 78] width 30 height 8
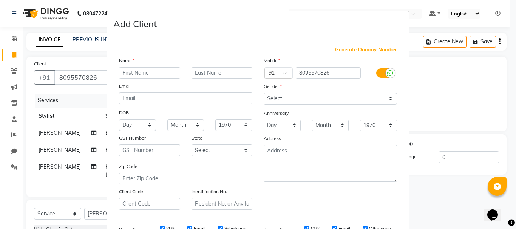
click at [137, 75] on input "text" at bounding box center [149, 73] width 61 height 12
type input "n"
type input "[PERSON_NAME]"
click at [273, 102] on select "Select [DEMOGRAPHIC_DATA] [DEMOGRAPHIC_DATA] Other Prefer Not To Say" at bounding box center [330, 99] width 133 height 12
select select "[DEMOGRAPHIC_DATA]"
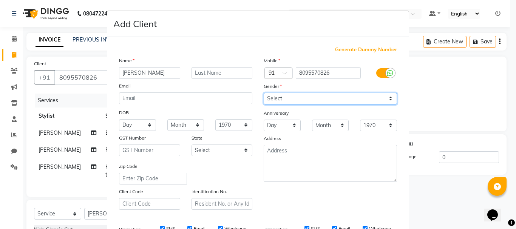
click at [264, 93] on select "Select [DEMOGRAPHIC_DATA] [DEMOGRAPHIC_DATA] Other Prefer Not To Say" at bounding box center [330, 99] width 133 height 12
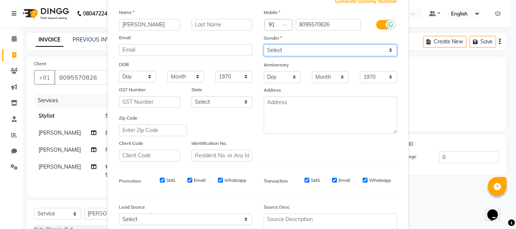
scroll to position [119, 0]
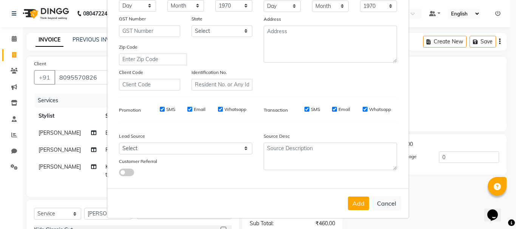
drag, startPoint x: 351, startPoint y: 206, endPoint x: 353, endPoint y: 201, distance: 5.4
click at [350, 205] on button "Add" at bounding box center [358, 204] width 21 height 14
select select
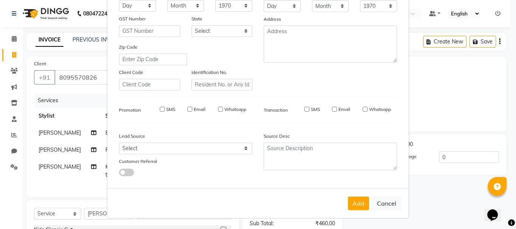
select select
checkbox input "false"
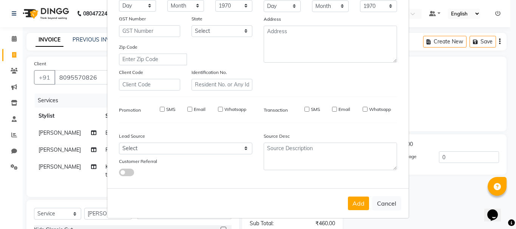
checkbox input "false"
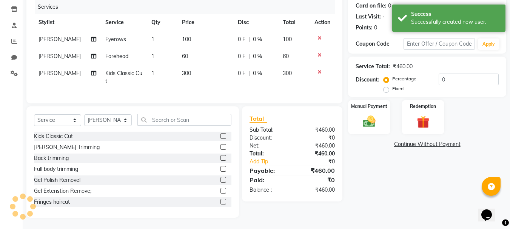
scroll to position [99, 0]
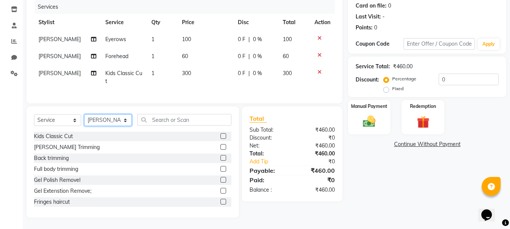
click at [104, 122] on select "Select Stylist admin godrej [PERSON_NAME] [PERSON_NAME] [PERSON_NAME] [PERSON_N…" at bounding box center [108, 120] width 48 height 12
select select "76518"
click at [84, 114] on select "Select Stylist admin godrej [PERSON_NAME] [PERSON_NAME] [PERSON_NAME] [PERSON_N…" at bounding box center [108, 120] width 48 height 12
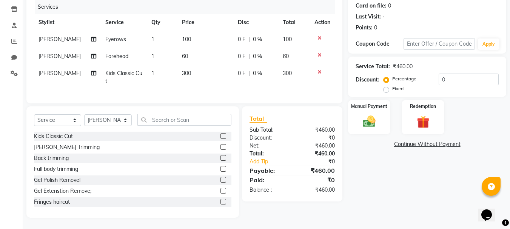
click at [109, 70] on span "Kids Classic Cut" at bounding box center [123, 77] width 37 height 15
select select "61806"
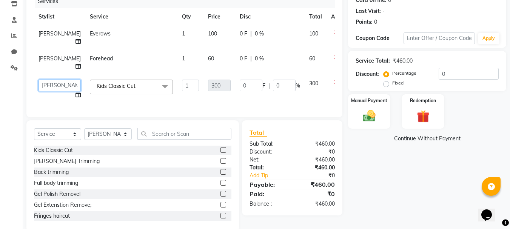
click at [56, 91] on select "admin godrej [PERSON_NAME] [PERSON_NAME] [PERSON_NAME] [PERSON_NAME] [PERSON_NA…" at bounding box center [60, 86] width 42 height 12
select select "76518"
click at [475, 188] on div "Name: [PERSON_NAME] Membership: No Active Membership Total Visits: Card on file…" at bounding box center [430, 94] width 164 height 275
click at [46, 91] on select "admin godrej [PERSON_NAME] [PERSON_NAME] [PERSON_NAME] [PERSON_NAME] [PERSON_NA…" at bounding box center [60, 86] width 42 height 12
click at [39, 91] on select "admin godrej [PERSON_NAME] [PERSON_NAME] [PERSON_NAME] [PERSON_NAME] [PERSON_NA…" at bounding box center [60, 86] width 42 height 12
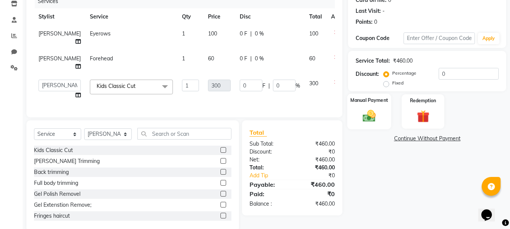
click at [363, 113] on img at bounding box center [369, 115] width 21 height 15
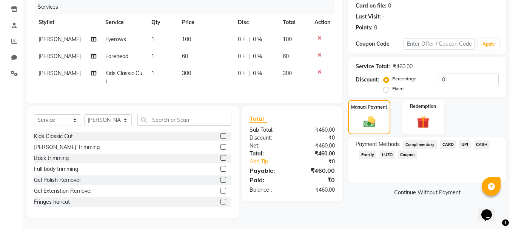
click at [462, 140] on span "UPI" at bounding box center [465, 144] width 12 height 9
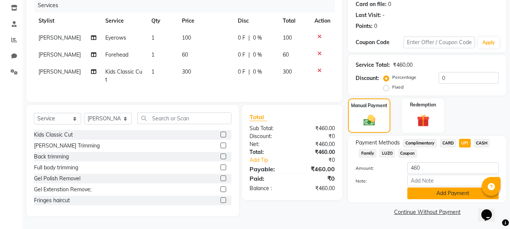
click at [452, 190] on button "Add Payment" at bounding box center [453, 194] width 91 height 12
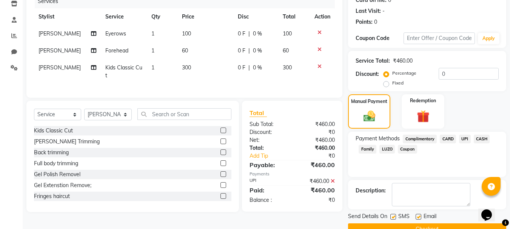
scroll to position [117, 0]
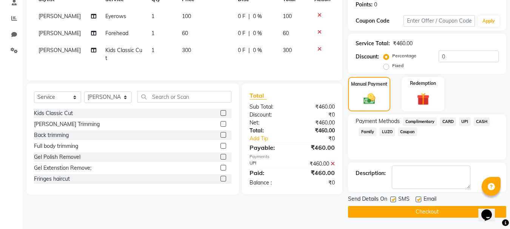
click at [398, 207] on button "Checkout" at bounding box center [427, 212] width 158 height 12
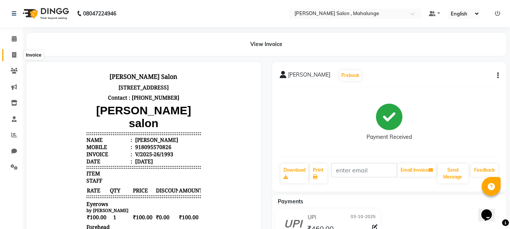
click at [11, 57] on span at bounding box center [14, 55] width 13 height 9
select select "service"
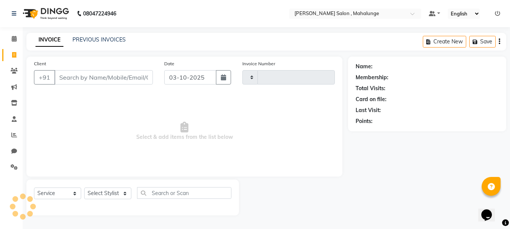
type input "1994"
select select "7250"
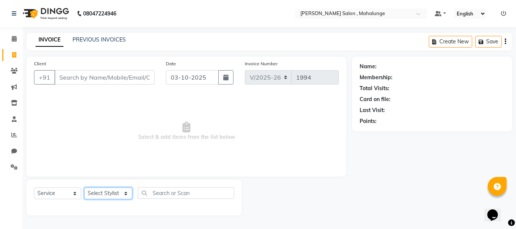
click at [100, 191] on select "Select Stylist admin godrej [PERSON_NAME] [PERSON_NAME] [PERSON_NAME] [PERSON_N…" at bounding box center [108, 194] width 48 height 12
select select "66814"
click at [84, 188] on select "Select Stylist admin godrej [PERSON_NAME] [PERSON_NAME] [PERSON_NAME] [PERSON_N…" at bounding box center [108, 194] width 48 height 12
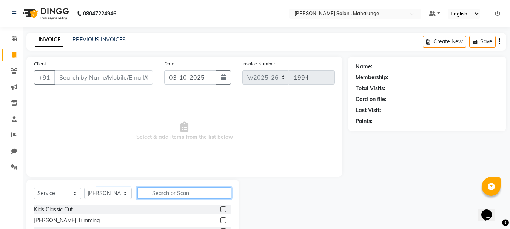
click at [170, 197] on input "text" at bounding box center [184, 193] width 94 height 12
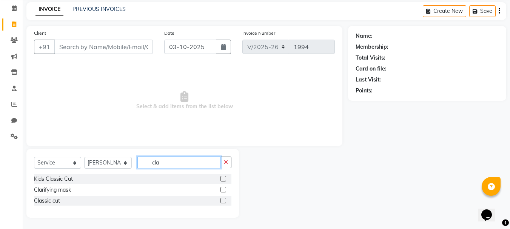
type input "cla"
click at [224, 199] on label at bounding box center [224, 201] width 6 height 6
click at [224, 199] on input "checkbox" at bounding box center [223, 201] width 5 height 5
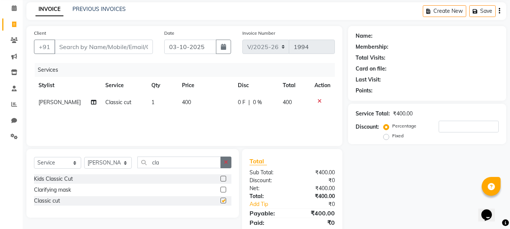
checkbox input "false"
click at [223, 163] on button "button" at bounding box center [226, 163] width 11 height 12
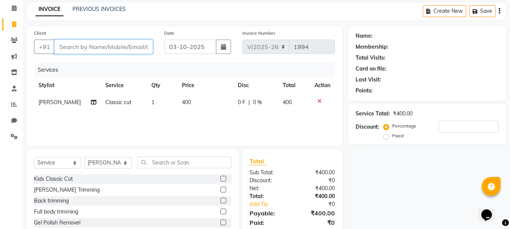
click at [112, 48] on input "Client" at bounding box center [103, 47] width 99 height 14
click at [104, 47] on input "Client" at bounding box center [103, 47] width 99 height 14
type input "7"
type input "0"
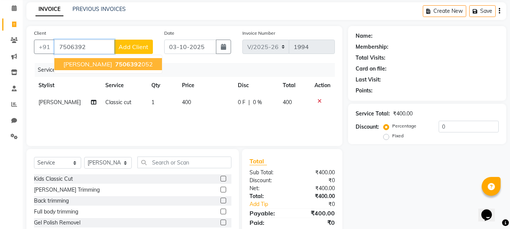
click at [115, 66] on span "7506392" at bounding box center [128, 64] width 26 height 8
type input "7506392052"
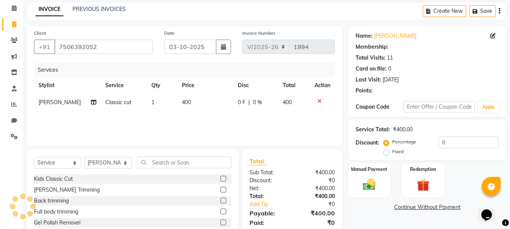
type input "20"
select select "1: Object"
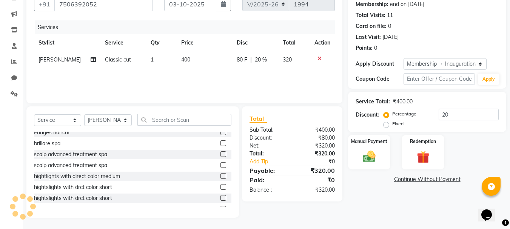
scroll to position [76, 0]
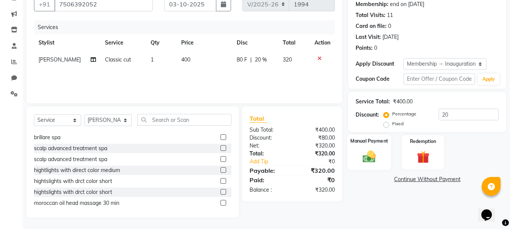
click at [370, 153] on img at bounding box center [369, 156] width 21 height 15
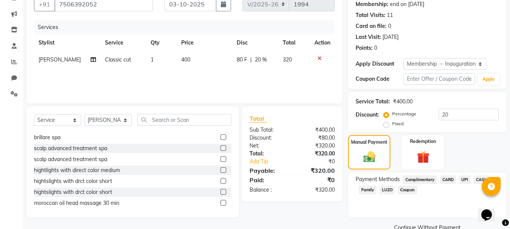
click at [465, 178] on span "UPI" at bounding box center [465, 180] width 12 height 9
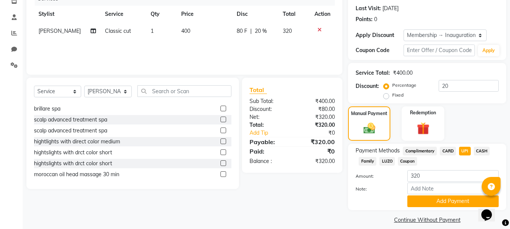
scroll to position [110, 0]
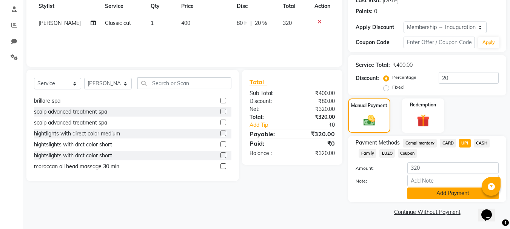
click at [436, 194] on button "Add Payment" at bounding box center [453, 194] width 91 height 12
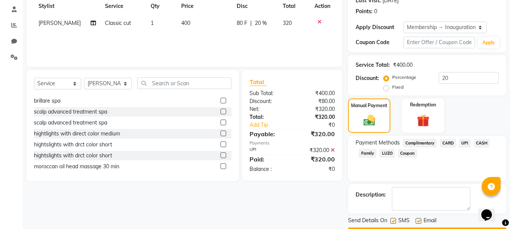
scroll to position [131, 0]
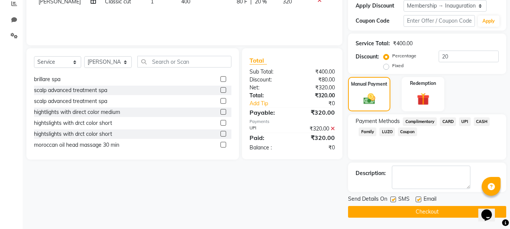
click at [386, 209] on button "Checkout" at bounding box center [427, 212] width 158 height 12
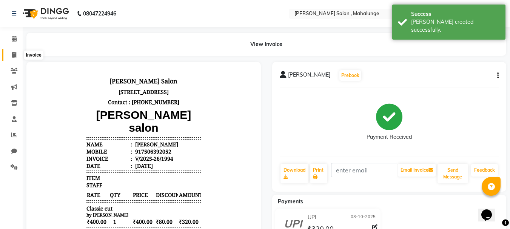
click at [17, 57] on span at bounding box center [14, 55] width 13 height 9
select select "7250"
select select "service"
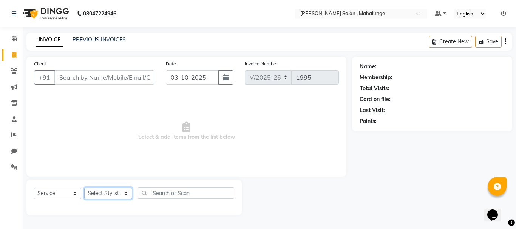
click at [111, 193] on select "Select Stylist admin godrej [PERSON_NAME] [PERSON_NAME] [PERSON_NAME] [PERSON_N…" at bounding box center [108, 194] width 48 height 12
select select "76518"
click at [84, 188] on select "Select Stylist admin godrej [PERSON_NAME] [PERSON_NAME] [PERSON_NAME] [PERSON_N…" at bounding box center [108, 194] width 48 height 12
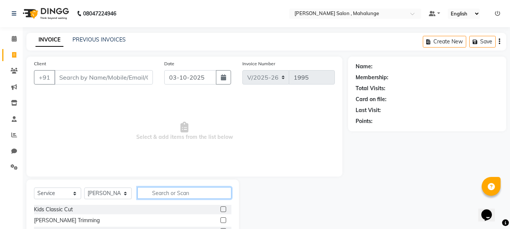
click at [170, 193] on input "text" at bounding box center [184, 193] width 94 height 12
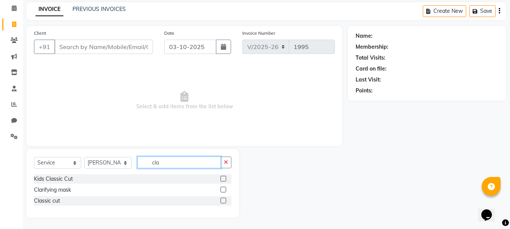
type input "cla"
click at [223, 202] on label at bounding box center [224, 201] width 6 height 6
click at [223, 202] on input "checkbox" at bounding box center [223, 201] width 5 height 5
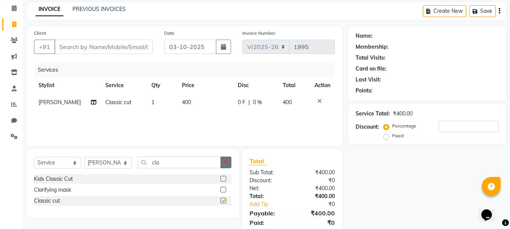
checkbox input "false"
click at [227, 163] on icon "button" at bounding box center [226, 162] width 4 height 5
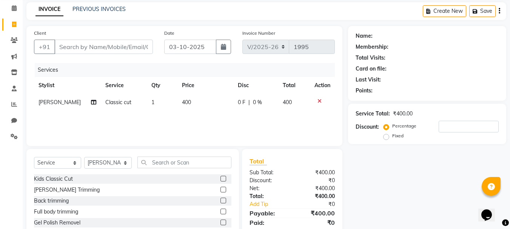
drag, startPoint x: 205, startPoint y: 126, endPoint x: 201, endPoint y: 122, distance: 5.4
click at [204, 125] on div "Services Stylist Service Qty Price Disc Total Action [PERSON_NAME] Classic cut …" at bounding box center [184, 101] width 301 height 76
click at [319, 101] on icon at bounding box center [320, 101] width 4 height 5
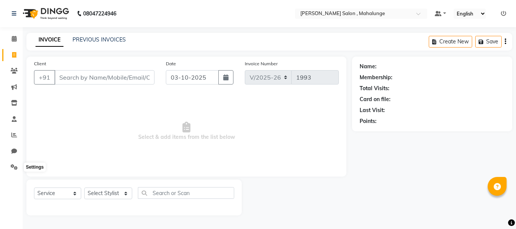
select select "7250"
select select "service"
click at [14, 170] on icon at bounding box center [14, 167] width 7 height 6
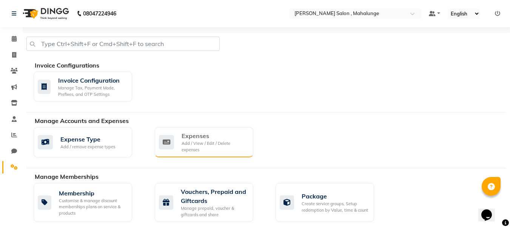
click at [199, 144] on div "Add / View / Edit / Delete expenses" at bounding box center [215, 146] width 66 height 12
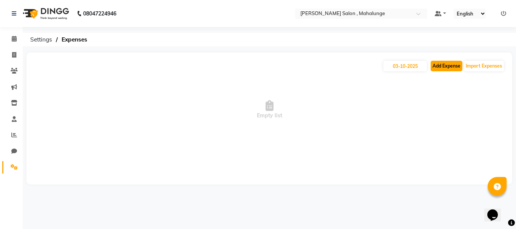
click at [441, 65] on button "Add Expense" at bounding box center [447, 66] width 32 height 11
select select "1"
select select "6338"
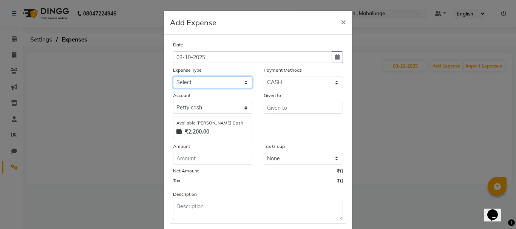
click at [219, 86] on select "Select Advance Salary Amezon parcel Bank charges birthday cake BLINKIT Car main…" at bounding box center [212, 83] width 79 height 12
select select "18224"
click at [173, 77] on select "Select Advance Salary Amezon parcel Bank charges birthday cake BLINKIT Car main…" at bounding box center [212, 83] width 79 height 12
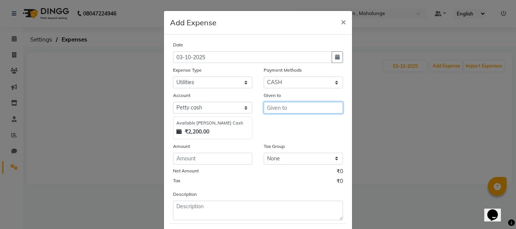
click at [286, 106] on input "text" at bounding box center [303, 108] width 79 height 12
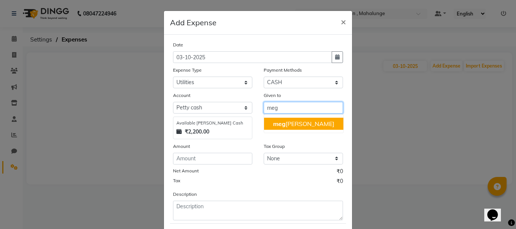
click at [302, 123] on ngb-highlight "meg ha mahajan" at bounding box center [303, 124] width 61 height 8
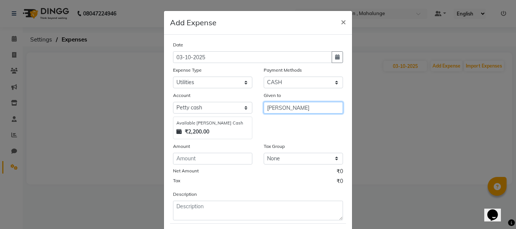
type input "[PERSON_NAME]"
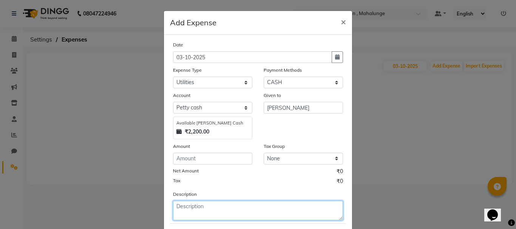
click at [213, 204] on textarea at bounding box center [258, 211] width 170 height 20
type textarea "pooja saman rushi 200"
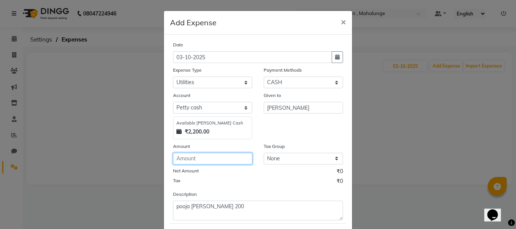
click at [213, 161] on input "number" at bounding box center [212, 159] width 79 height 12
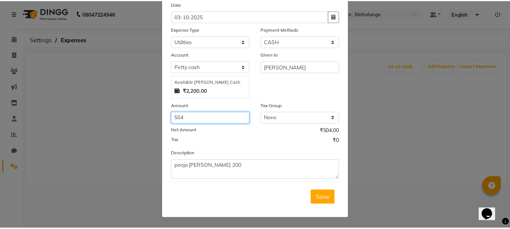
scroll to position [41, 0]
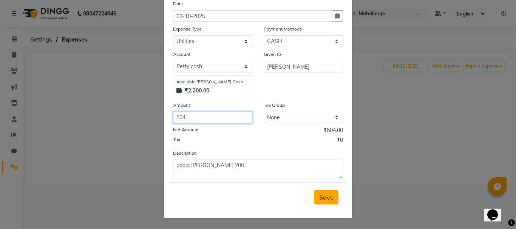
type input "504"
click at [320, 197] on span "Save" at bounding box center [326, 198] width 14 height 8
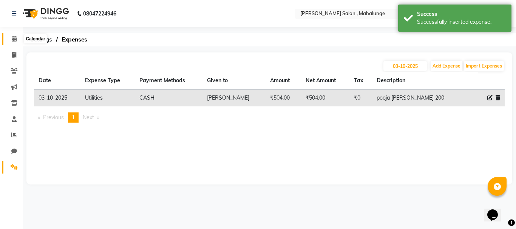
click at [15, 38] on icon at bounding box center [14, 39] width 5 height 6
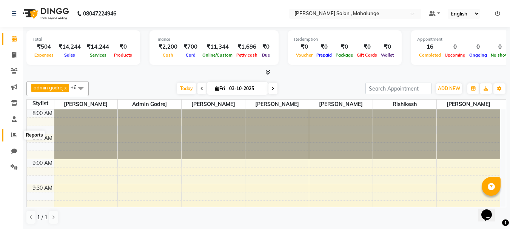
click at [14, 135] on icon at bounding box center [14, 135] width 6 height 6
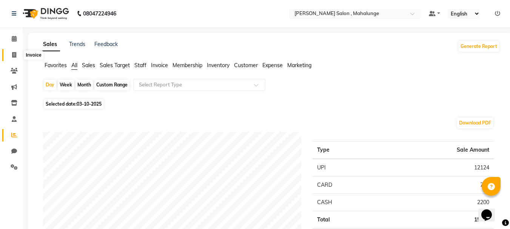
click at [8, 54] on span at bounding box center [14, 55] width 13 height 9
select select "7250"
select select "service"
